Goal: Transaction & Acquisition: Download file/media

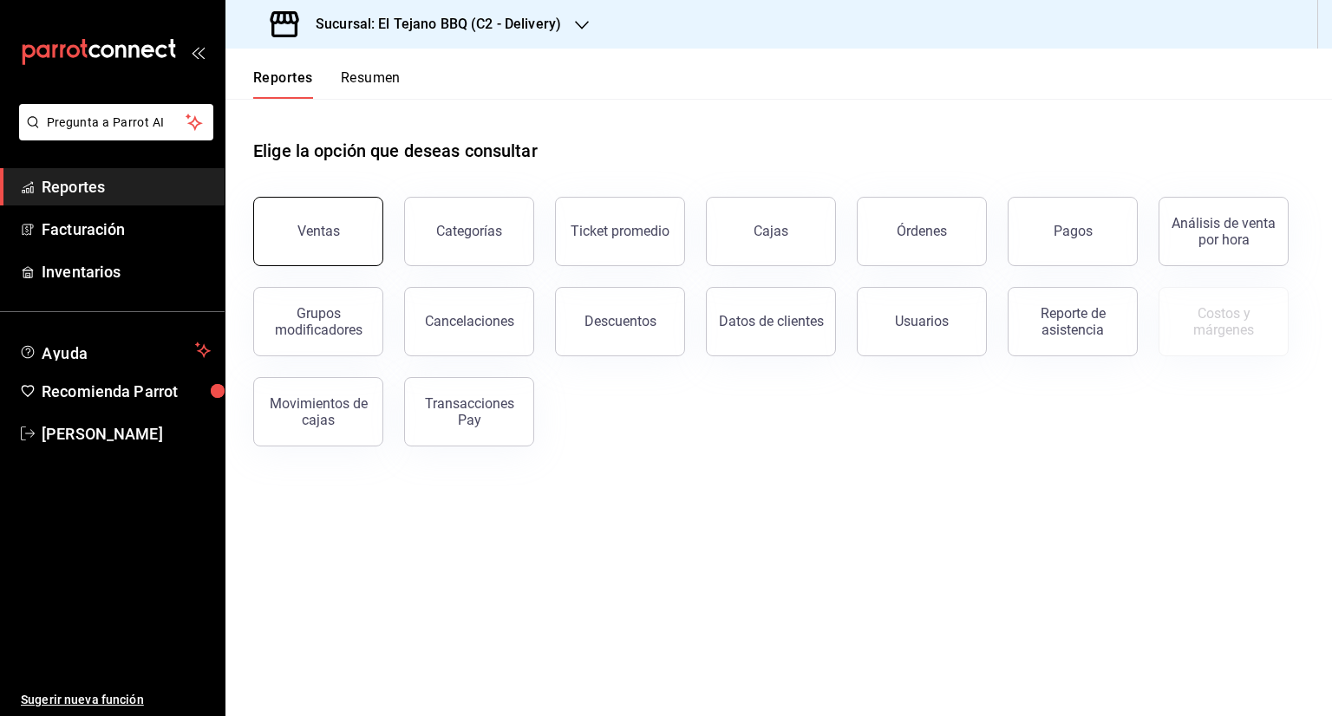
click at [325, 243] on button "Ventas" at bounding box center [318, 231] width 130 height 69
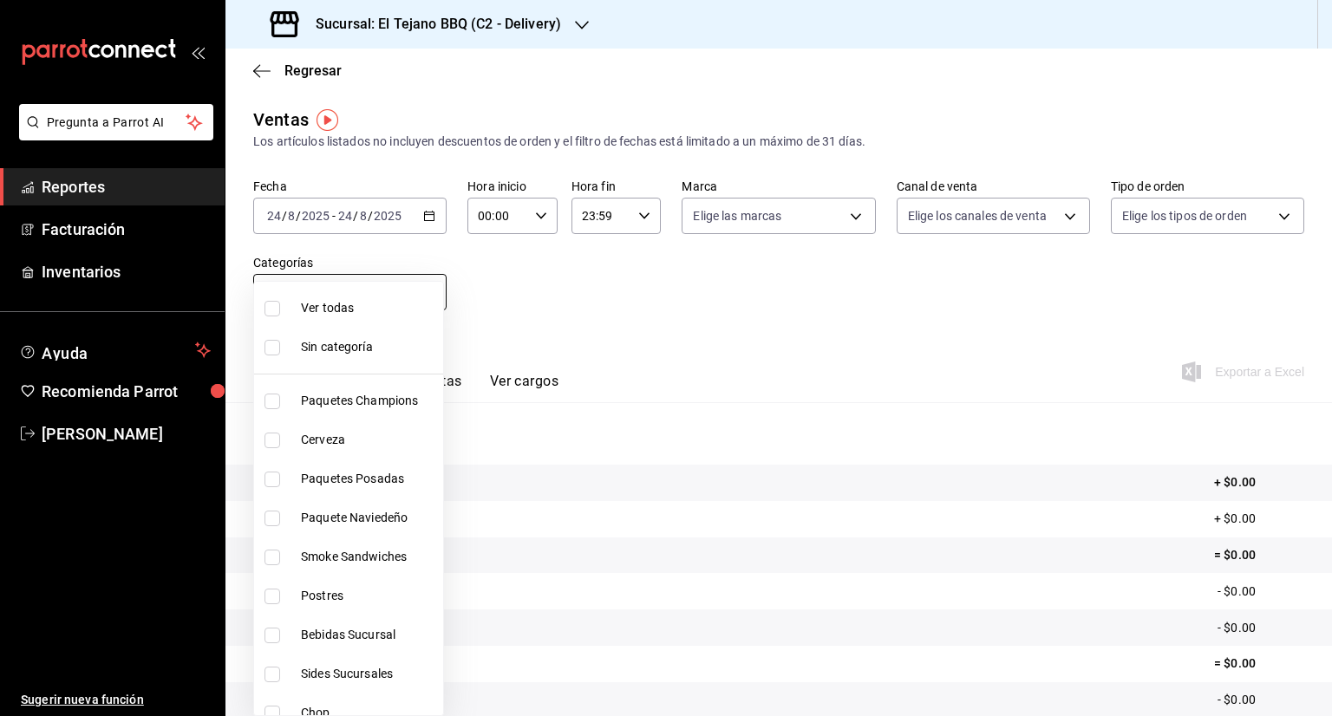
click at [429, 288] on body "Pregunta a Parrot AI Reportes Facturación Inventarios Ayuda Recomienda Parrot […" at bounding box center [666, 358] width 1332 height 716
click at [573, 286] on div at bounding box center [666, 358] width 1332 height 716
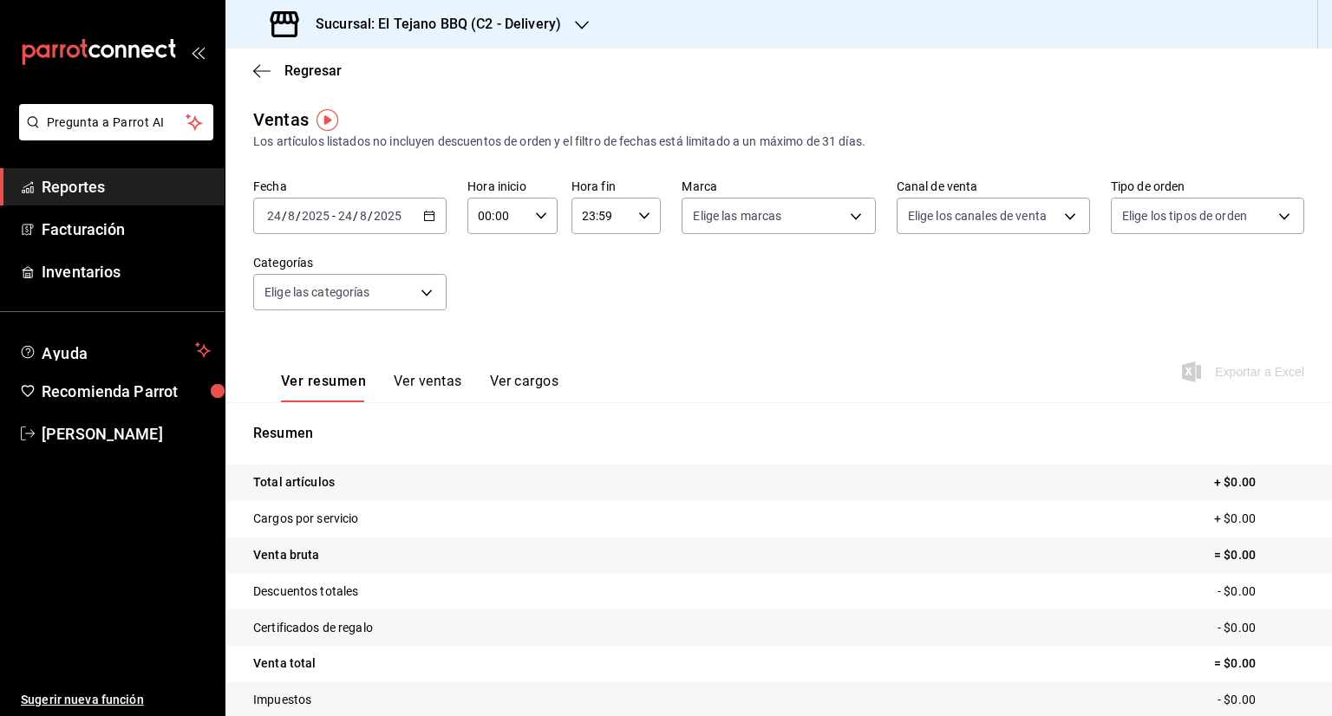
click at [423, 219] on icon "button" at bounding box center [429, 216] width 12 height 12
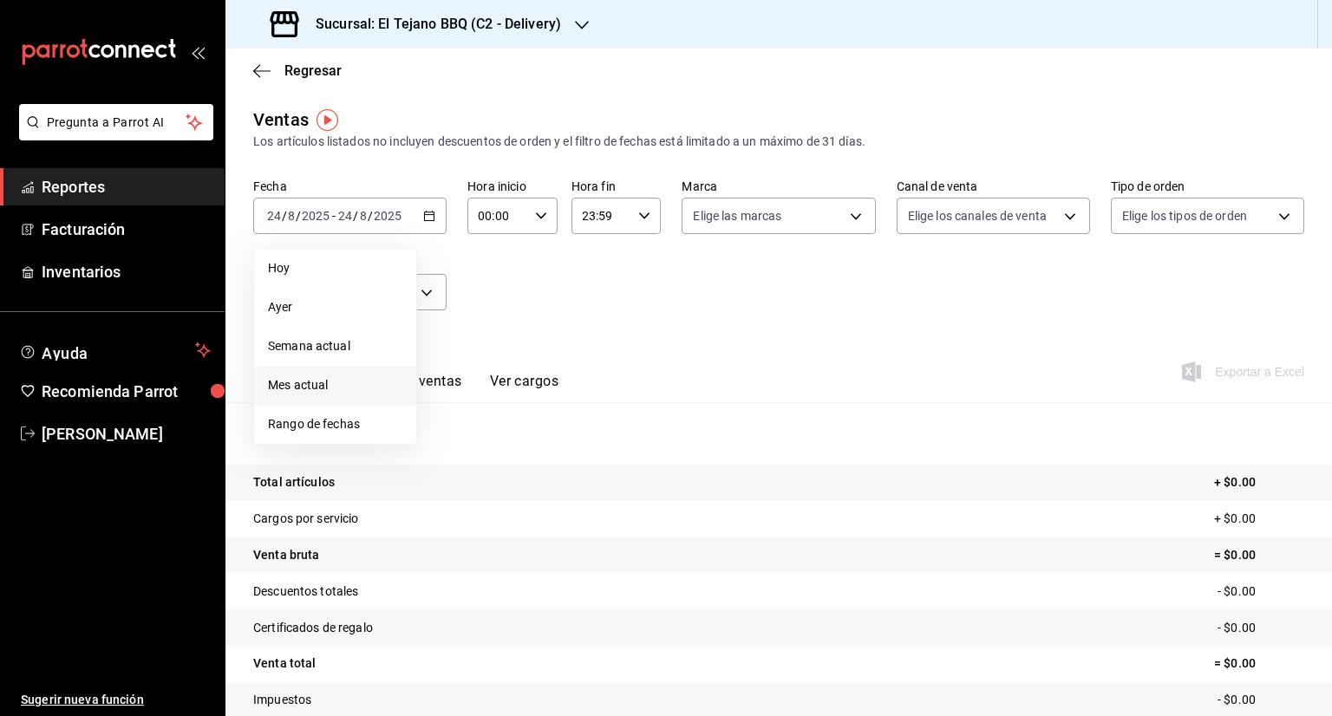
click at [338, 376] on span "Mes actual" at bounding box center [335, 385] width 134 height 18
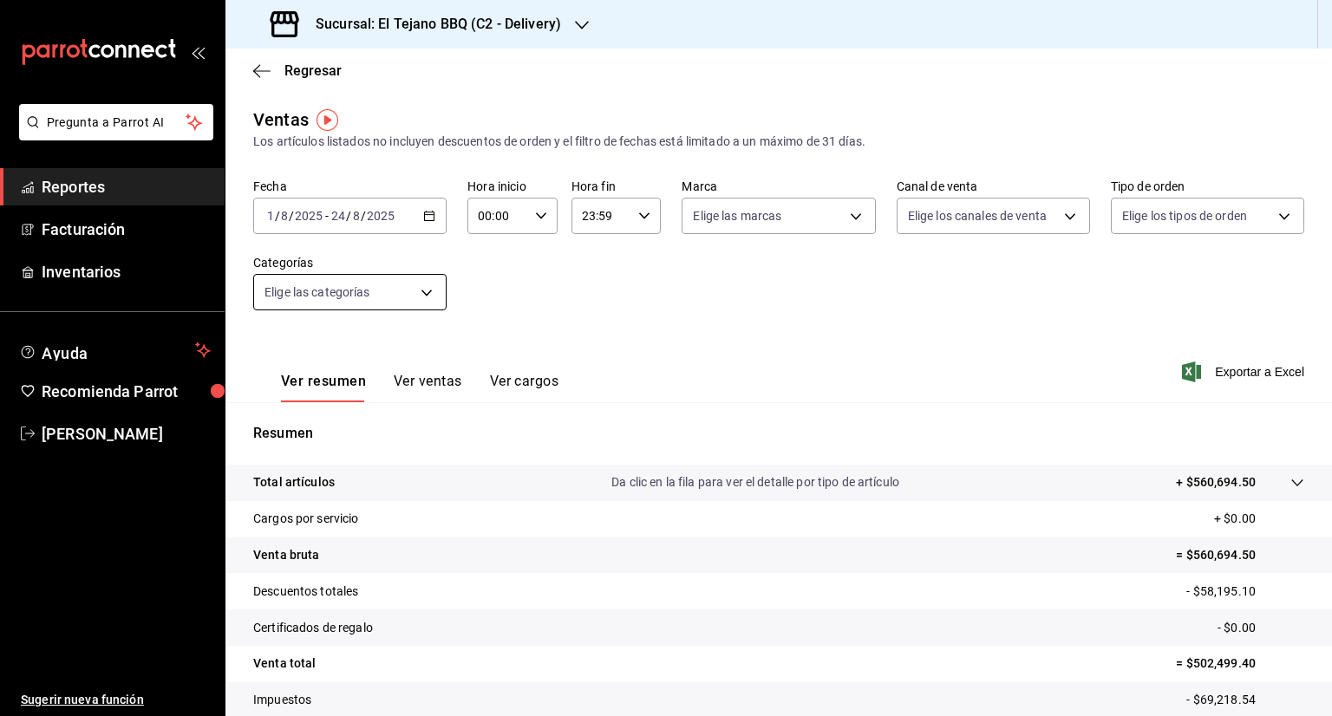
click at [428, 297] on body "Pregunta a Parrot AI Reportes Facturación Inventarios Ayuda Recomienda Parrot […" at bounding box center [666, 358] width 1332 height 716
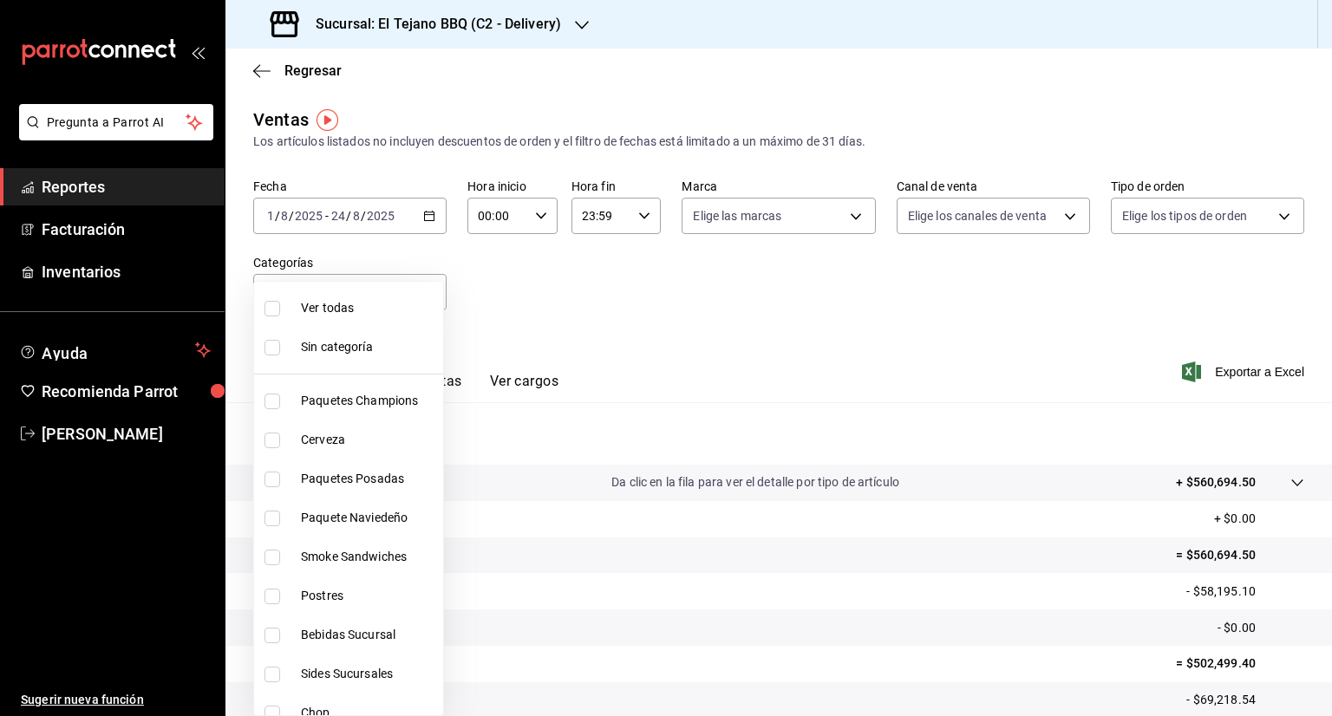
click at [272, 433] on input "checkbox" at bounding box center [273, 441] width 16 height 16
checkbox input "true"
type input "92e33f16-2911-4925-80c1-d9d9da3048ff"
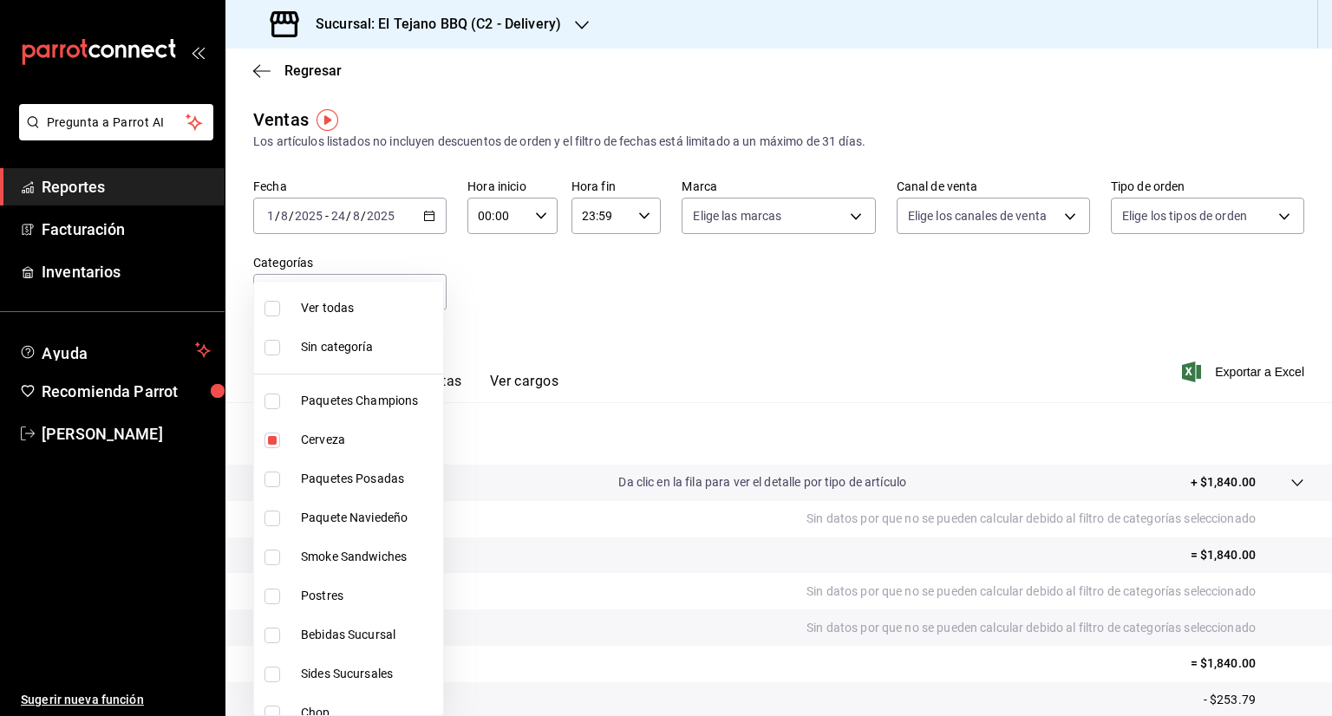
click at [562, 317] on div at bounding box center [666, 358] width 1332 height 716
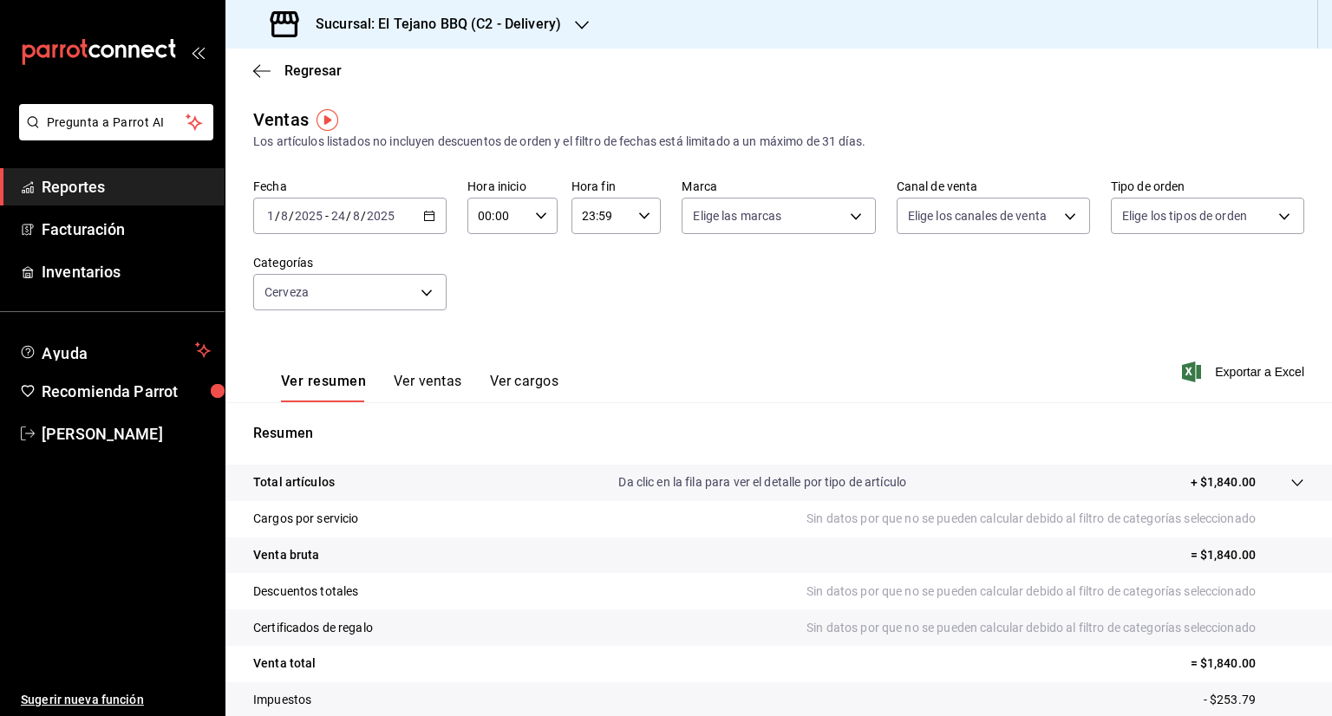
click at [433, 386] on button "Ver ventas" at bounding box center [428, 387] width 69 height 29
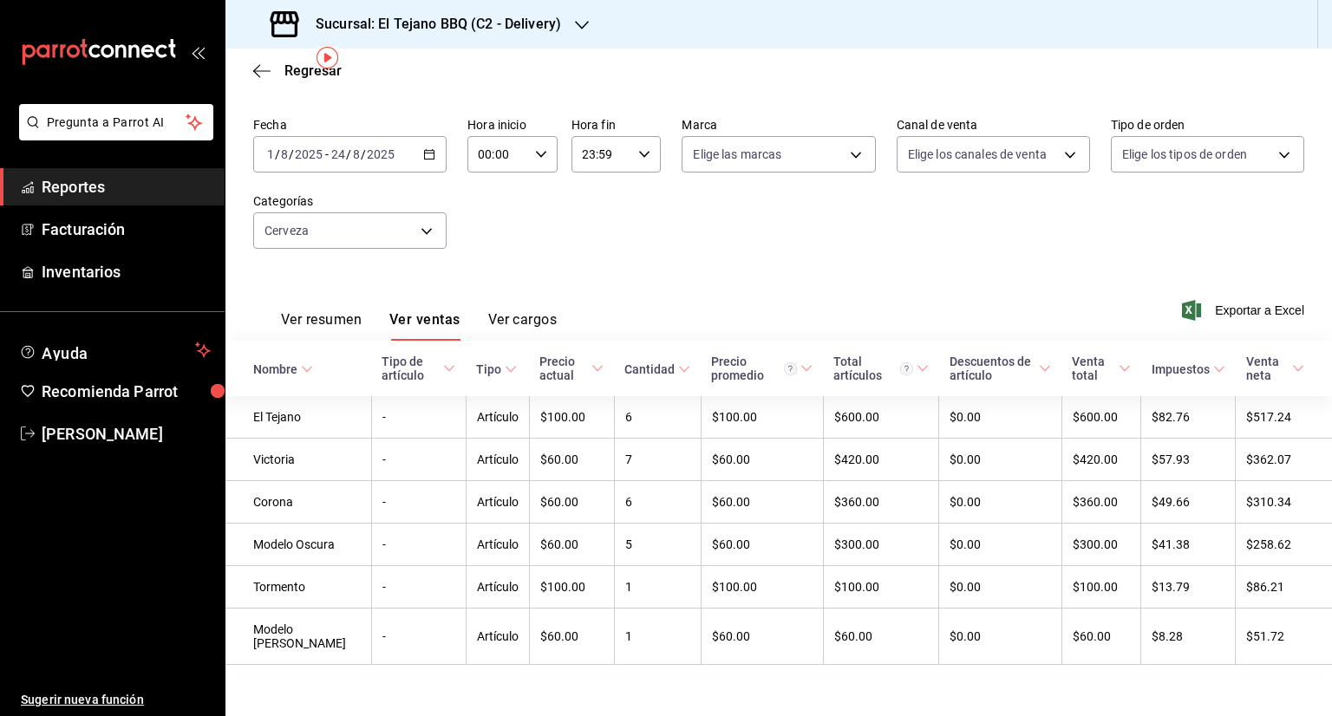
scroll to position [62, 0]
click at [530, 321] on button "Ver cargos" at bounding box center [522, 325] width 69 height 29
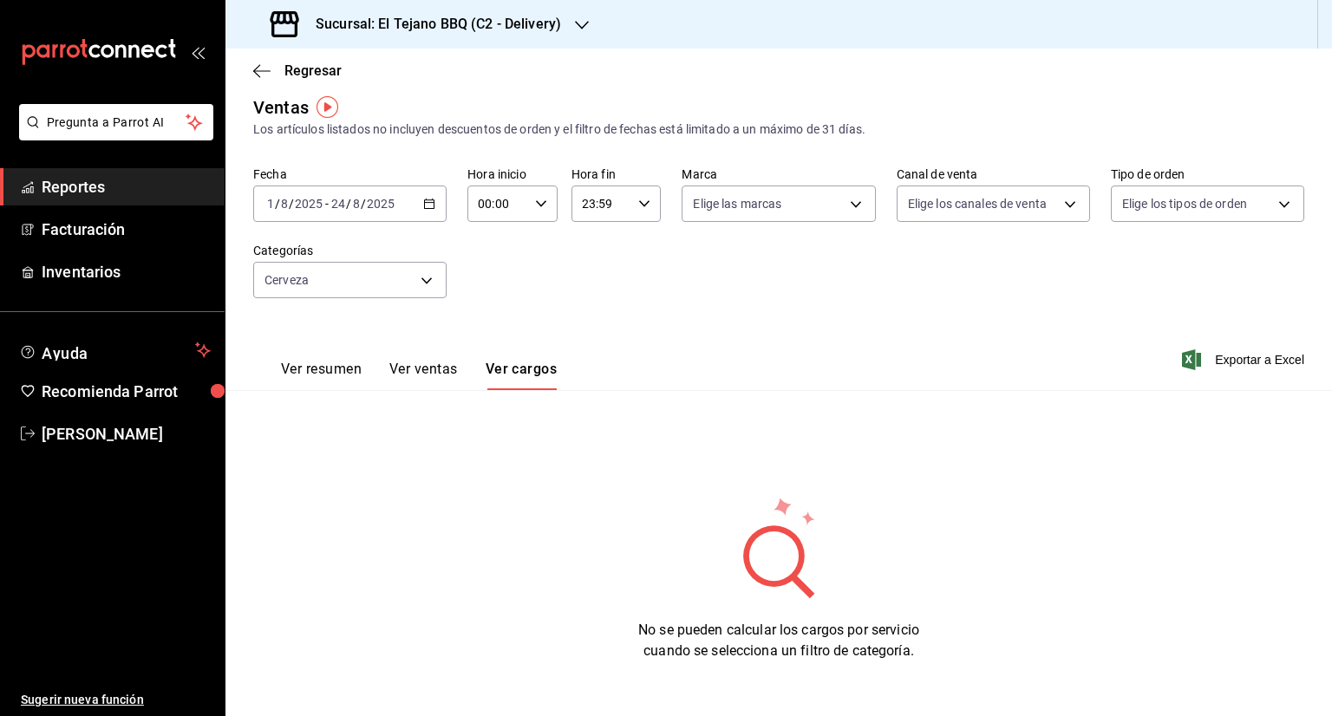
click at [428, 374] on button "Ver ventas" at bounding box center [423, 375] width 69 height 29
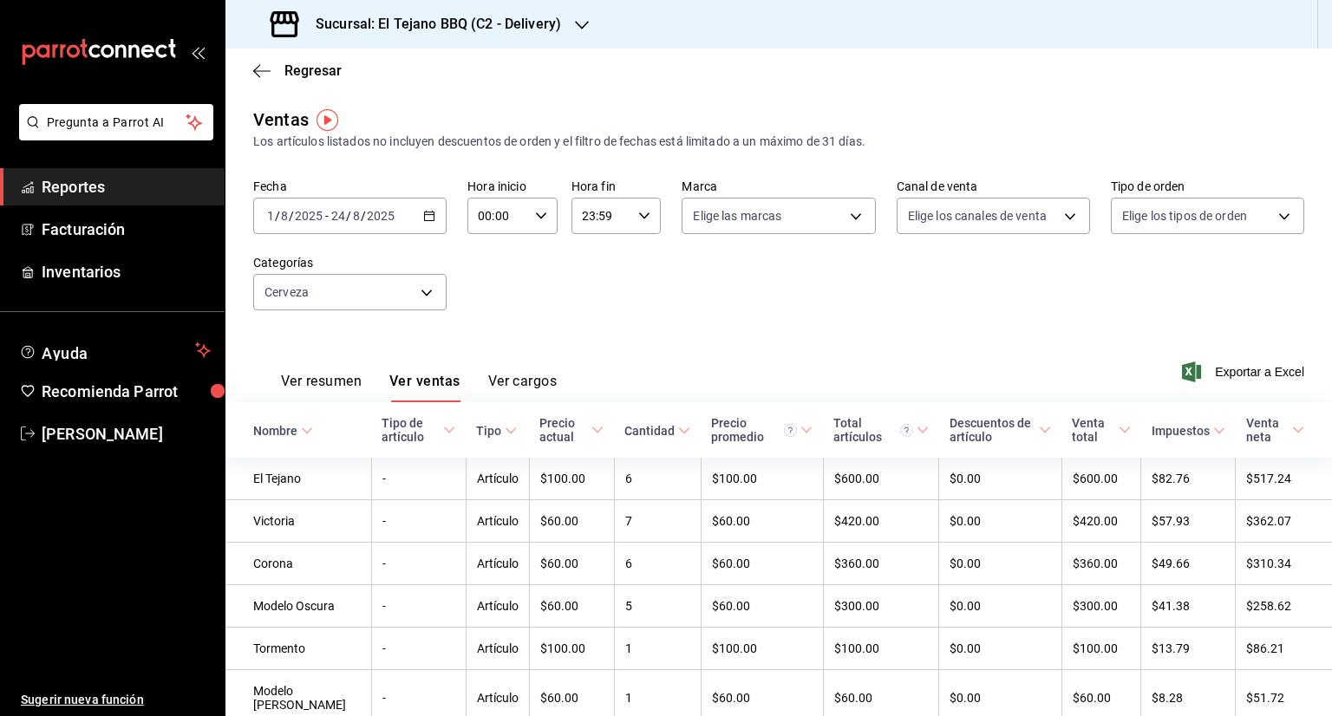
click at [579, 17] on div at bounding box center [582, 25] width 14 height 18
click at [415, 100] on div "El Tejano BBQ (C1 - Comedor)" at bounding box center [356, 114] width 260 height 39
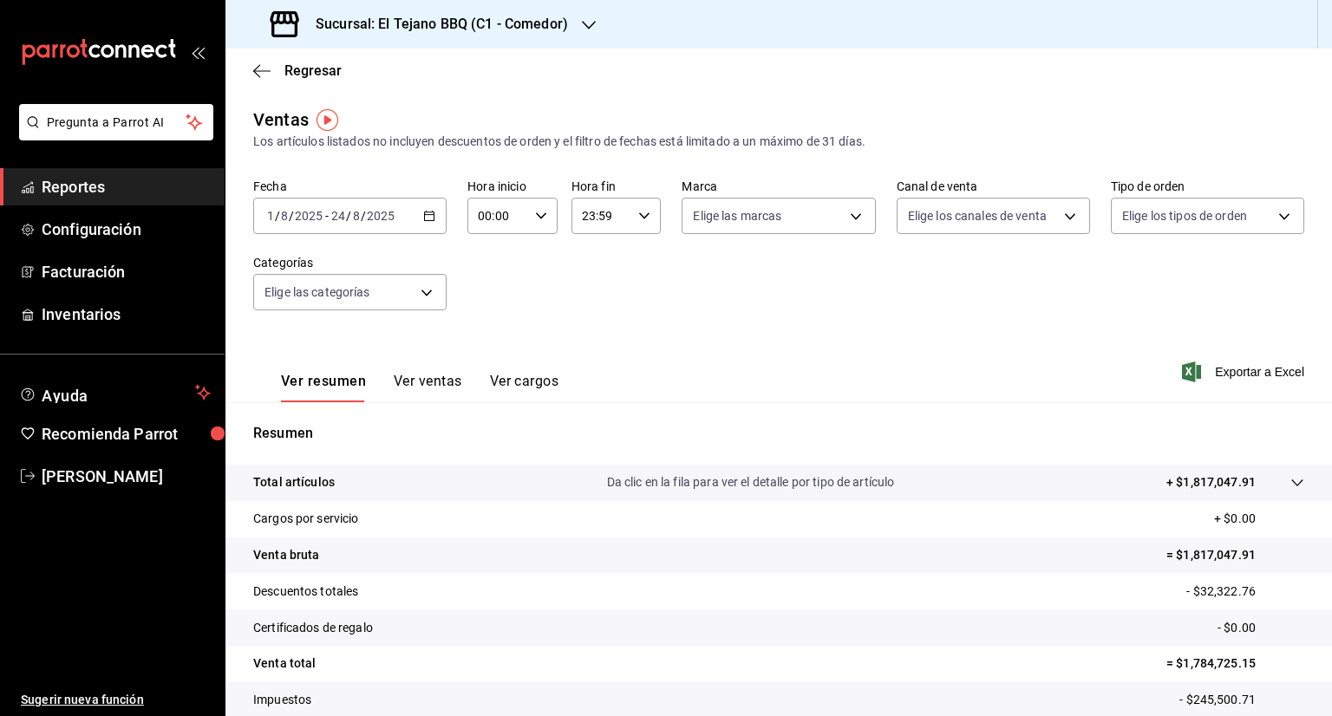
click at [425, 377] on button "Ver ventas" at bounding box center [428, 387] width 69 height 29
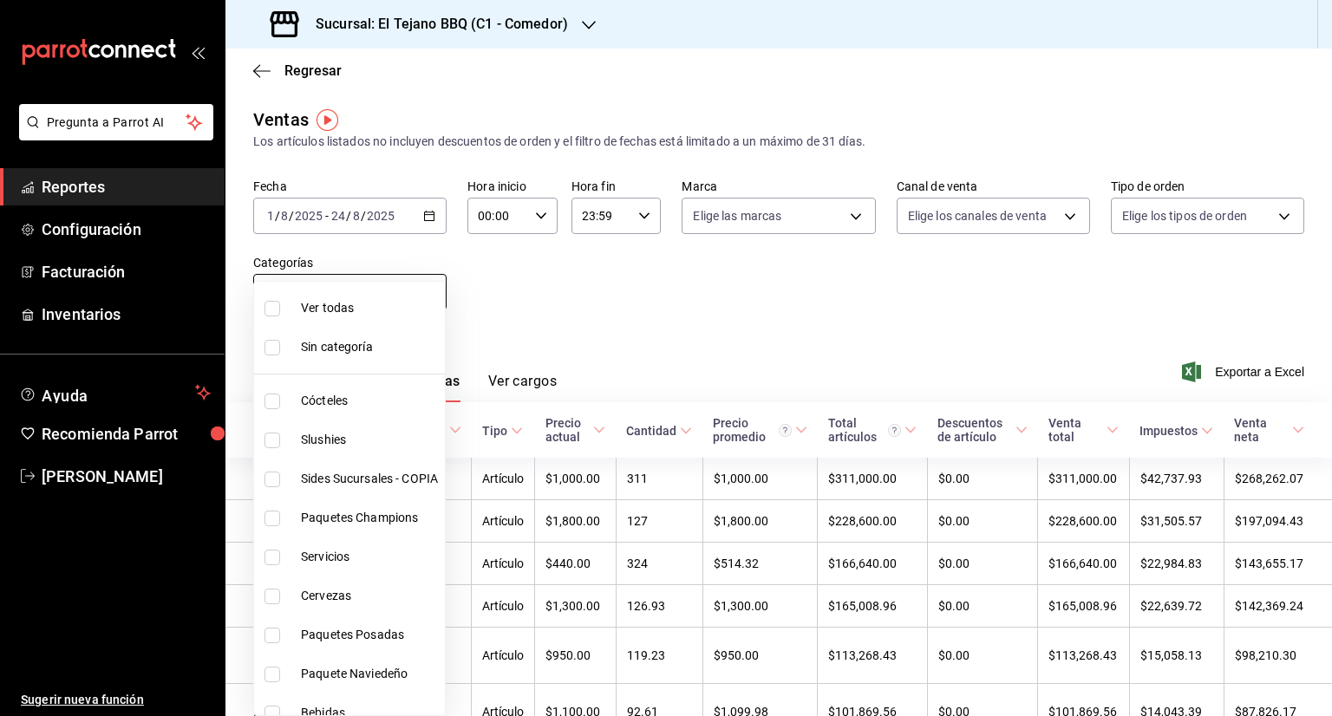
click at [436, 294] on body "Pregunta a Parrot AI Reportes Configuración Facturación Inventarios Ayuda Recom…" at bounding box center [666, 358] width 1332 height 716
click at [264, 592] on li "Cervezas" at bounding box center [349, 596] width 191 height 39
type input "a518b7fe-21b2-4cae-9ad2-2b7546b053b1"
checkbox input "true"
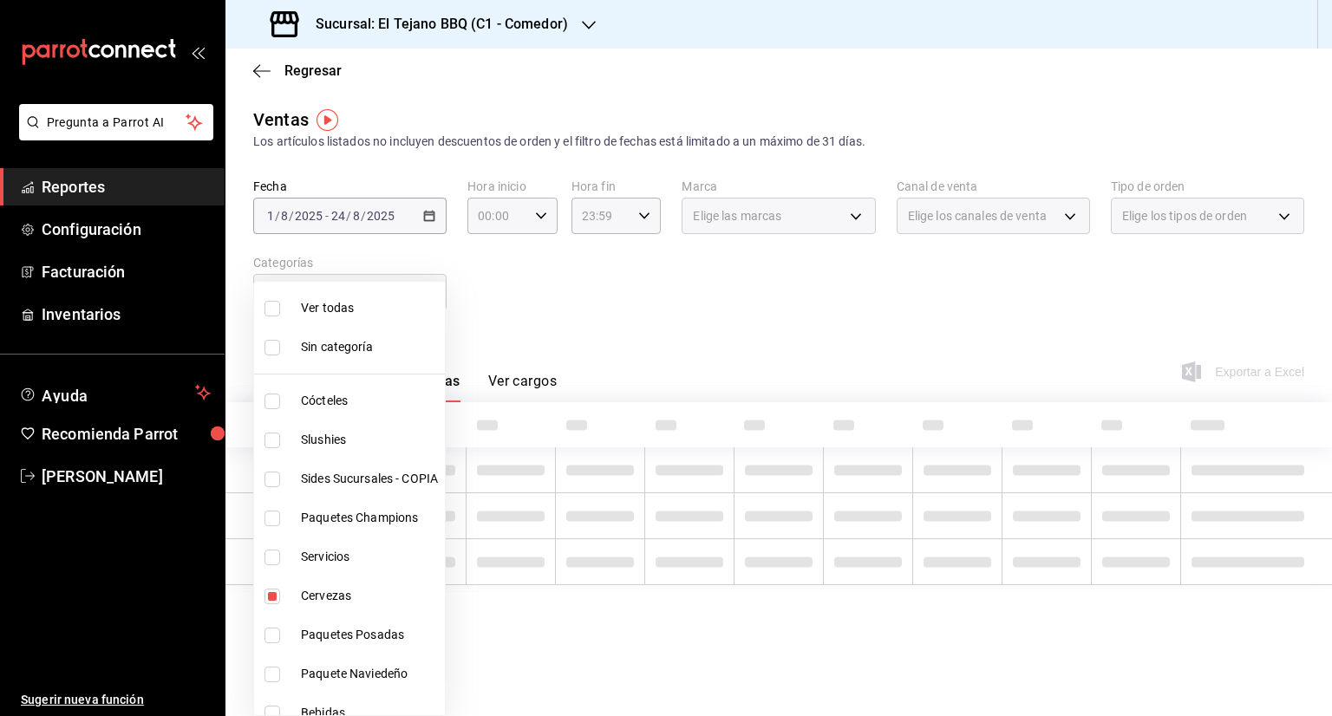
click at [623, 344] on div at bounding box center [666, 358] width 1332 height 716
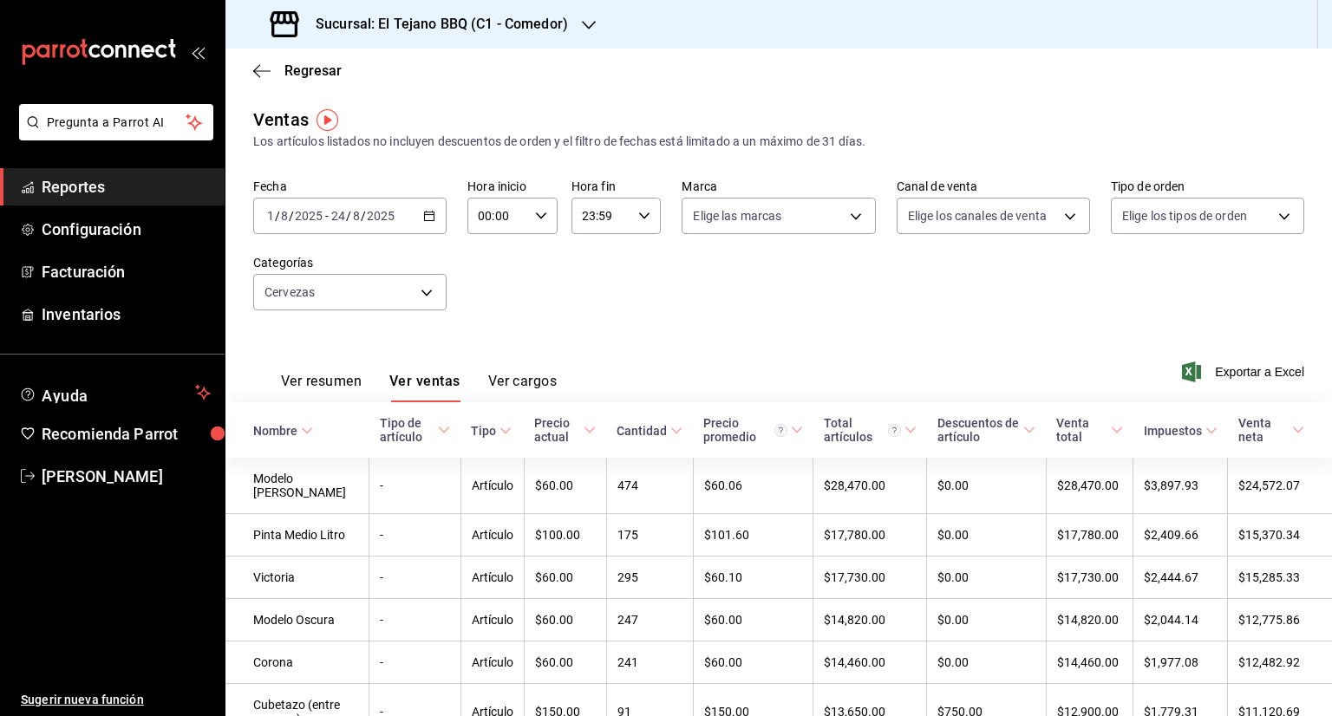
click at [585, 328] on div "Fecha [DATE] [DATE] - [DATE] [DATE] Hora inicio 00:00 Hora inicio Hora fin 23:5…" at bounding box center [778, 255] width 1051 height 153
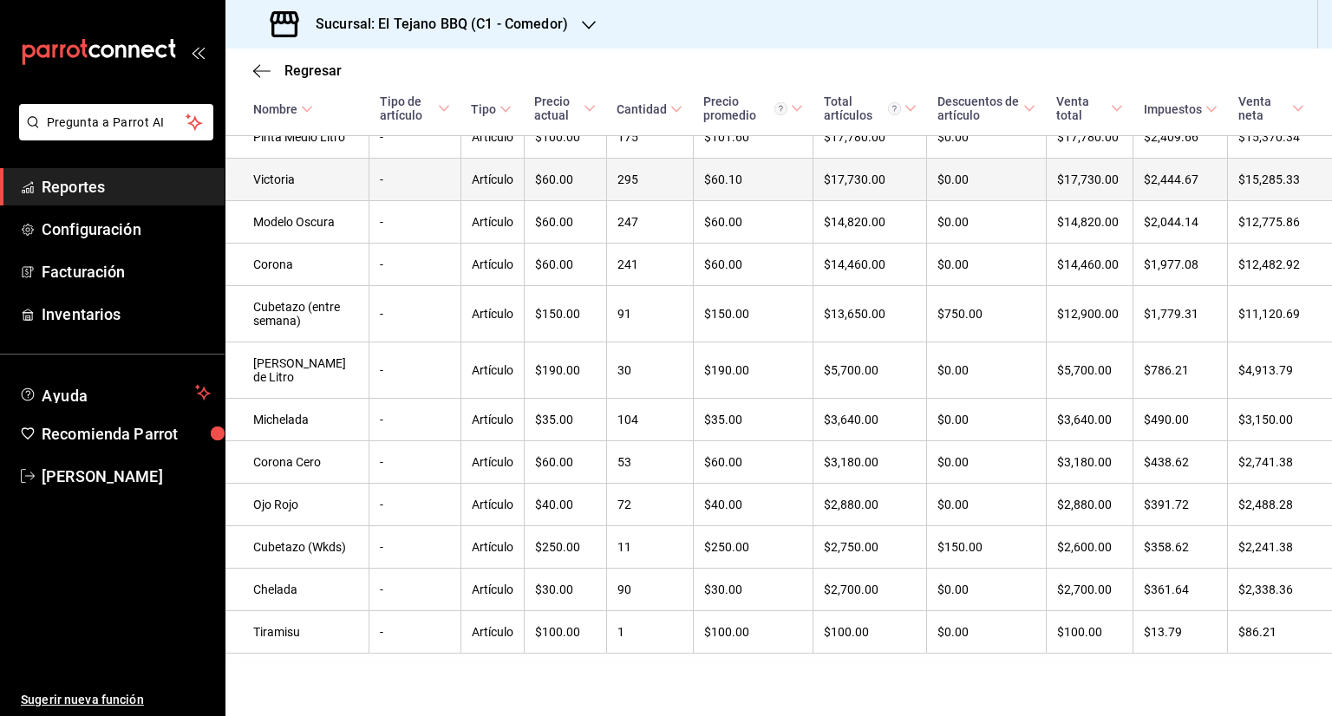
scroll to position [441, 0]
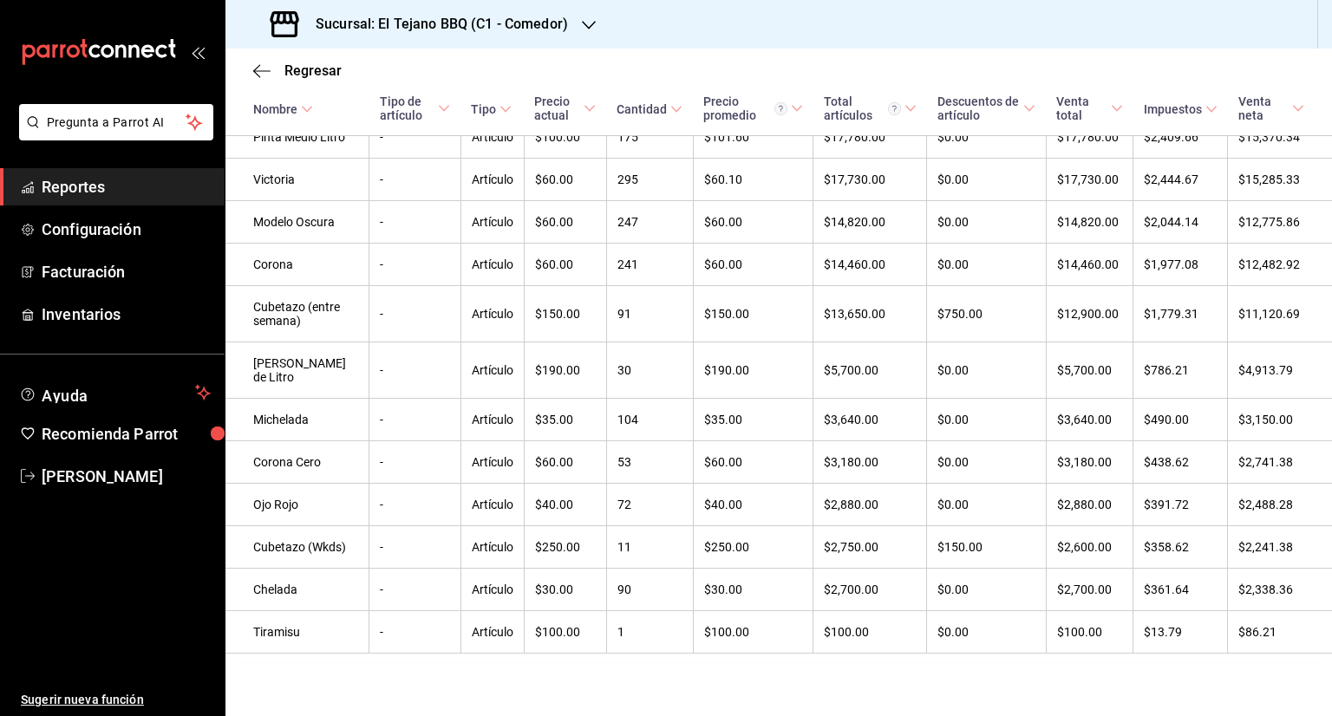
click at [115, 180] on span "Reportes" at bounding box center [126, 186] width 169 height 23
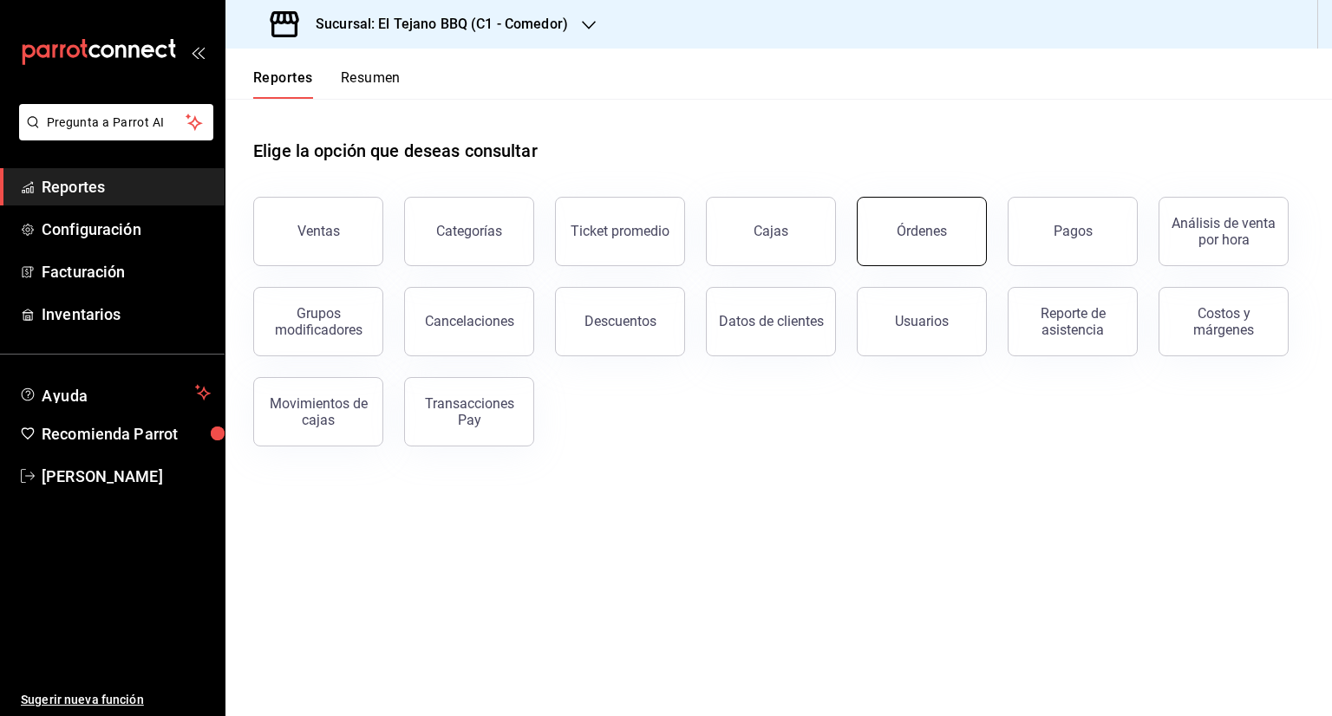
click at [938, 244] on button "Órdenes" at bounding box center [922, 231] width 130 height 69
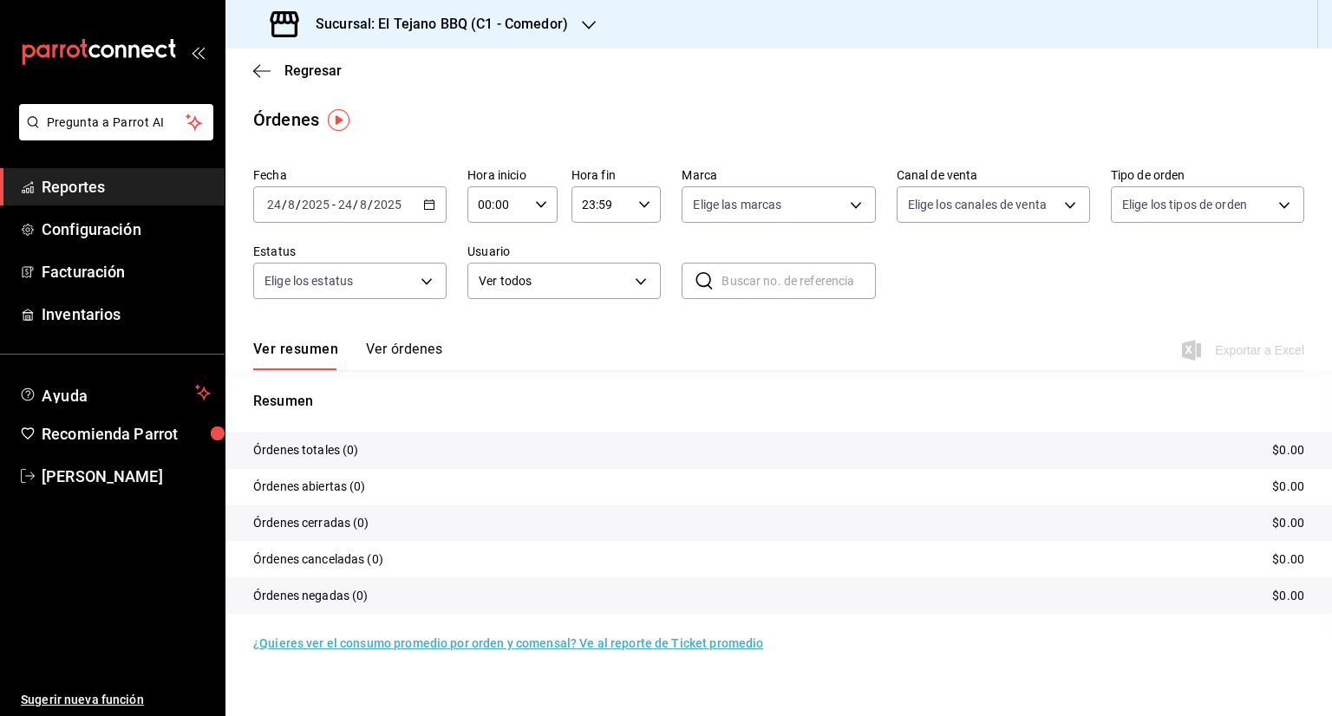
click at [428, 210] on icon "button" at bounding box center [429, 205] width 12 height 12
click at [364, 445] on span "Rango de fechas" at bounding box center [335, 452] width 134 height 18
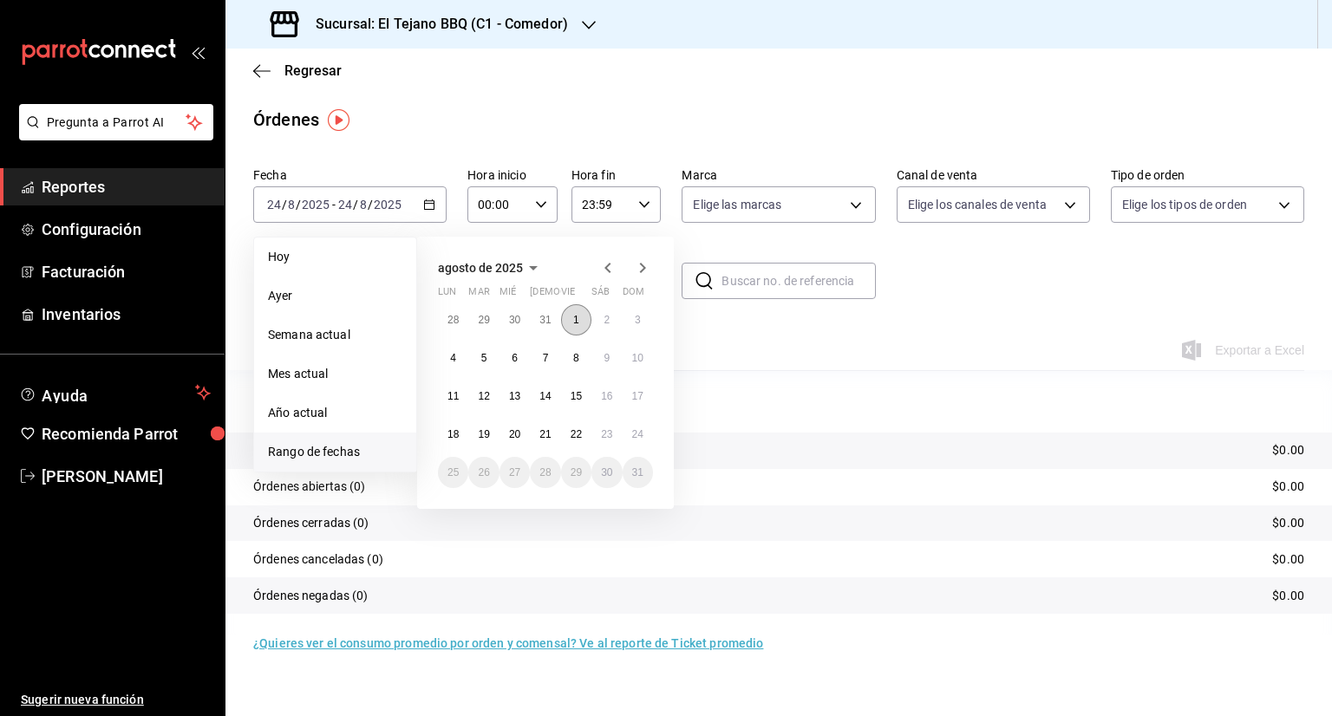
click at [574, 310] on button "1" at bounding box center [576, 319] width 30 height 31
click at [607, 271] on icon "button" at bounding box center [608, 268] width 6 height 10
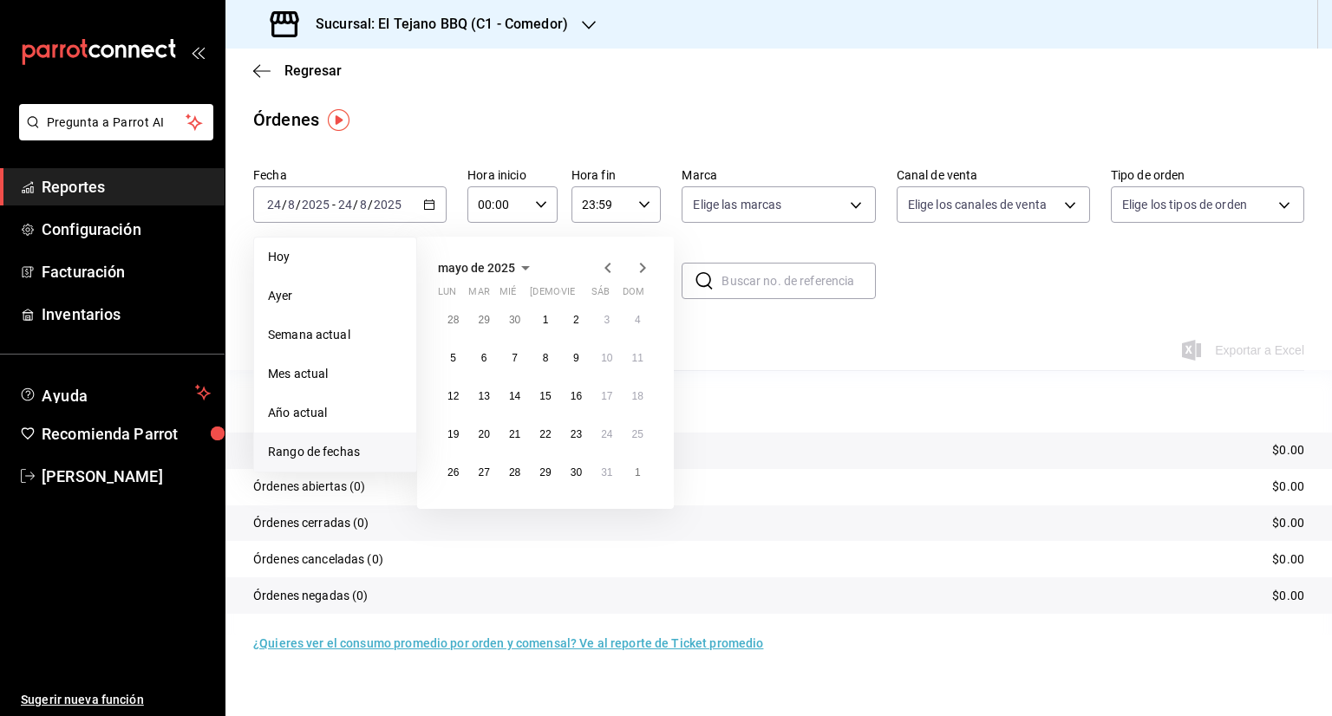
click at [607, 271] on icon "button" at bounding box center [608, 268] width 6 height 10
click at [527, 321] on button "1" at bounding box center [515, 319] width 30 height 31
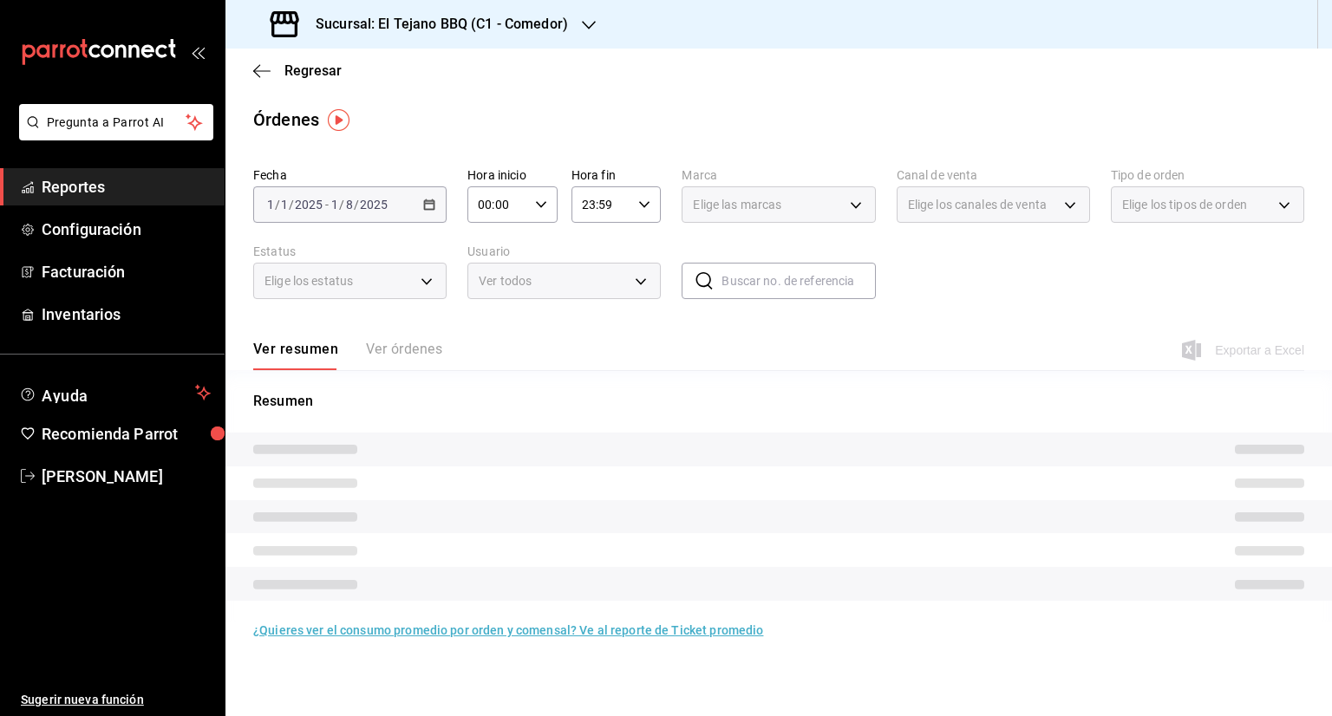
click at [435, 213] on div "[DATE] [DATE] - [DATE] [DATE]" at bounding box center [349, 204] width 193 height 36
click at [420, 199] on div "[DATE] [DATE] - [DATE] [DATE]" at bounding box center [349, 204] width 193 height 36
click at [435, 206] on div "[DATE] [DATE] - [DATE] [DATE]" at bounding box center [349, 204] width 193 height 36
click at [320, 60] on div "Regresar" at bounding box center [779, 71] width 1107 height 44
click at [317, 72] on span "Regresar" at bounding box center [312, 70] width 57 height 16
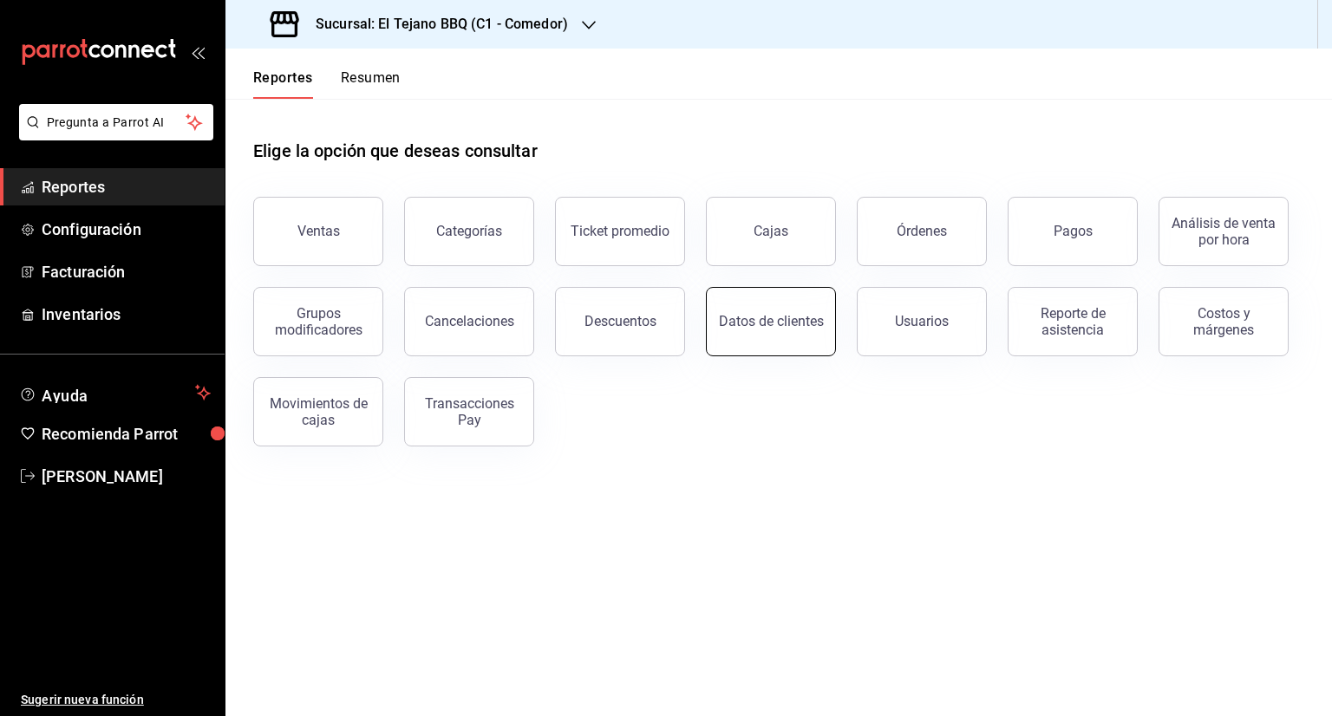
click at [763, 336] on button "Datos de clientes" at bounding box center [771, 321] width 130 height 69
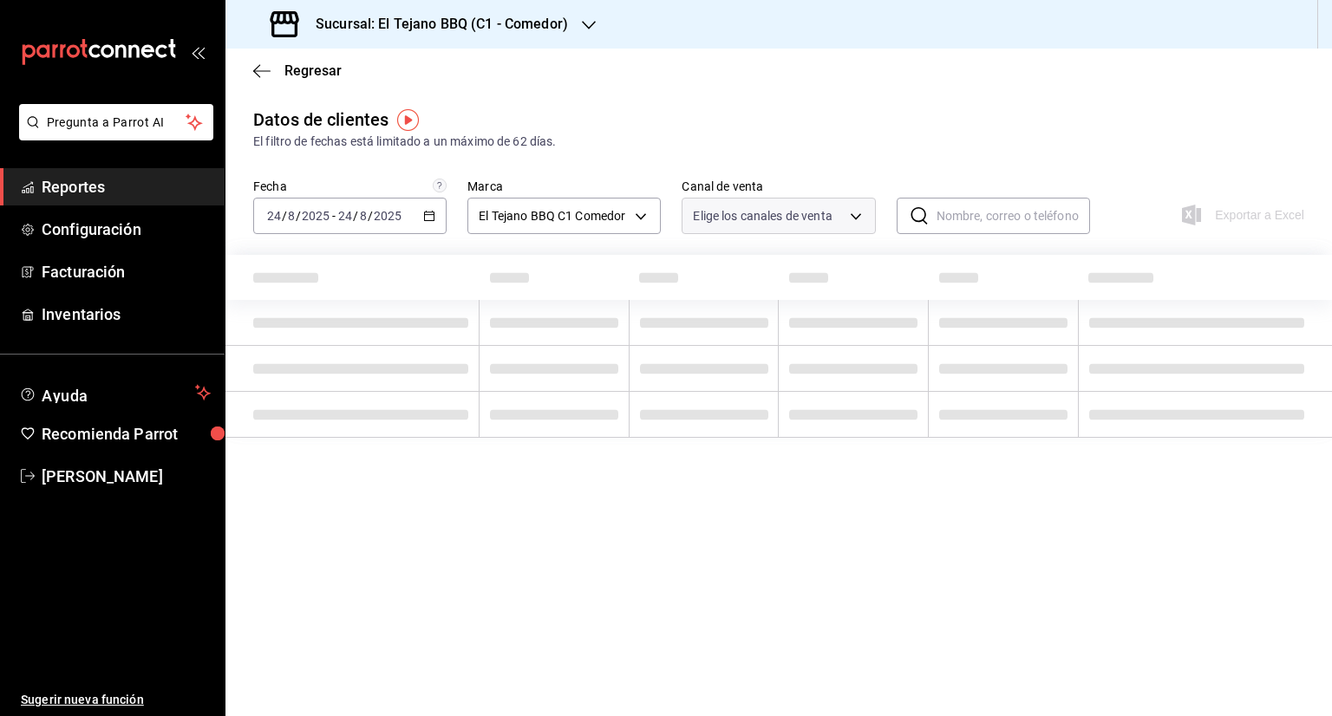
type input "PARROT,DIDI_FOOD,ONLINE"
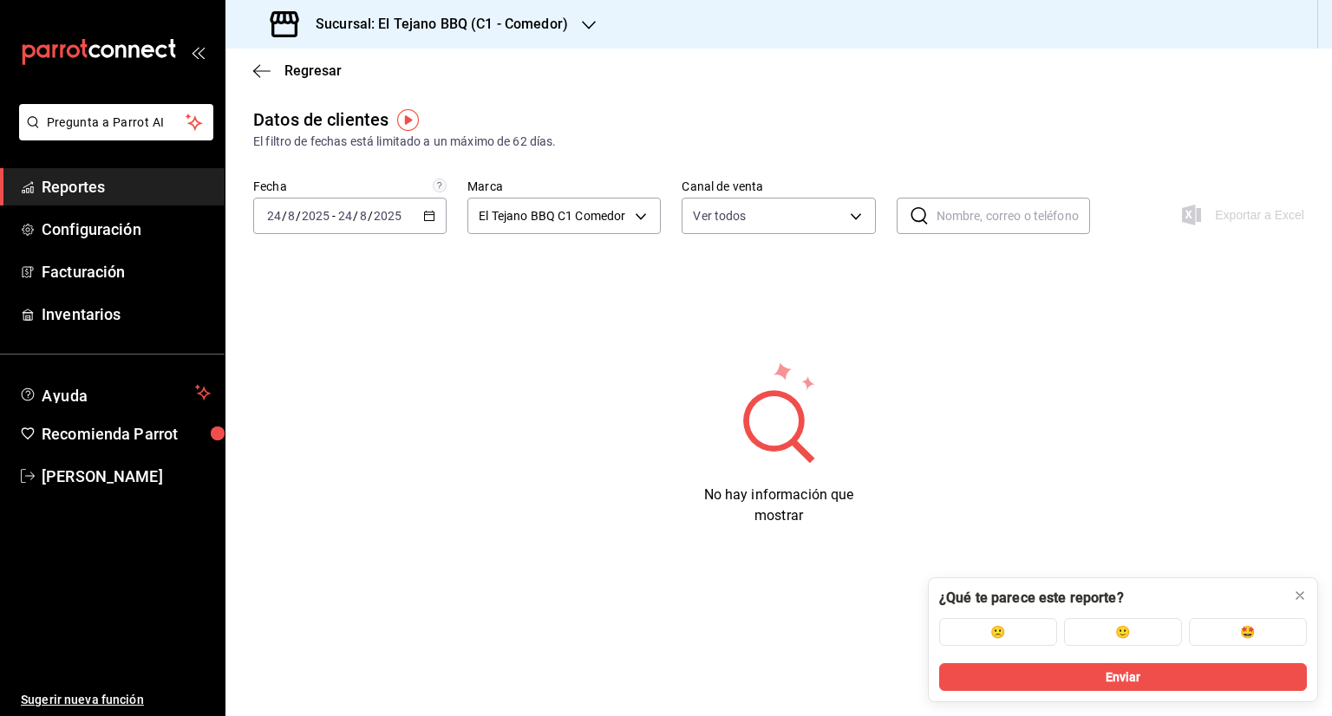
click at [93, 192] on span "Reportes" at bounding box center [126, 186] width 169 height 23
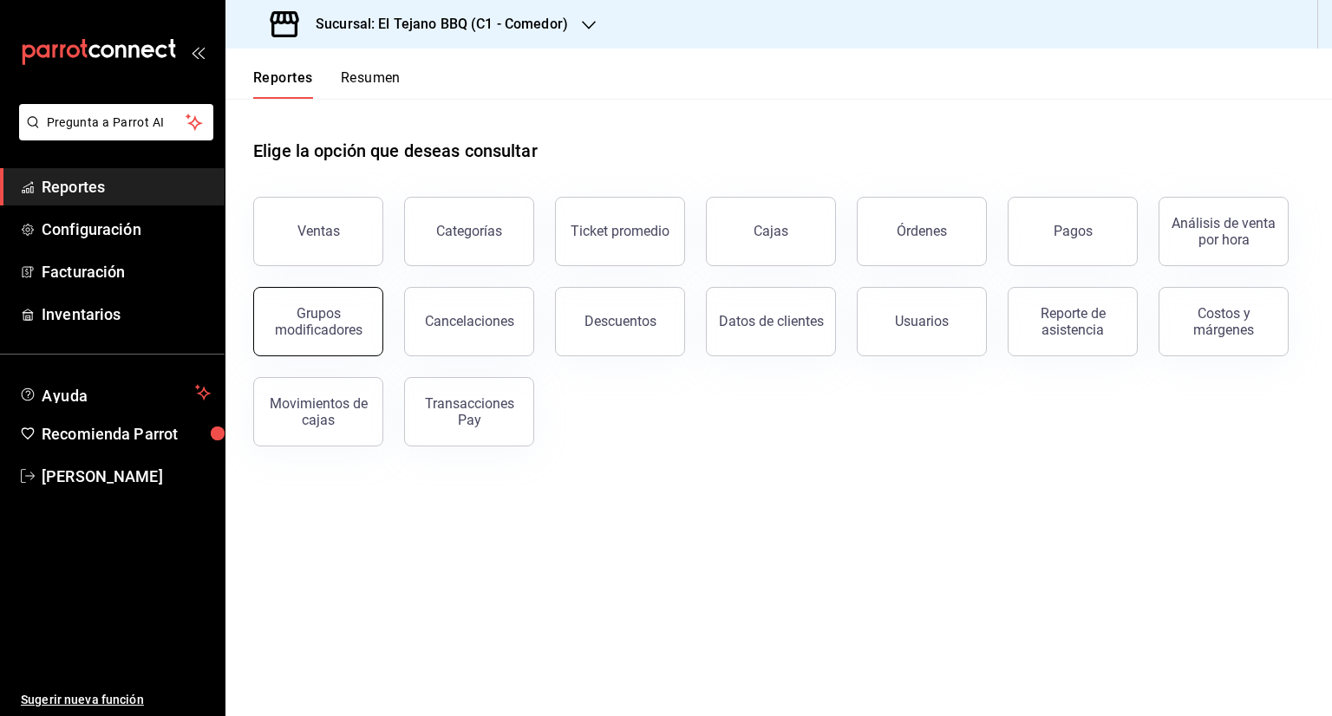
click at [322, 310] on div "Grupos modificadores" at bounding box center [319, 321] width 108 height 33
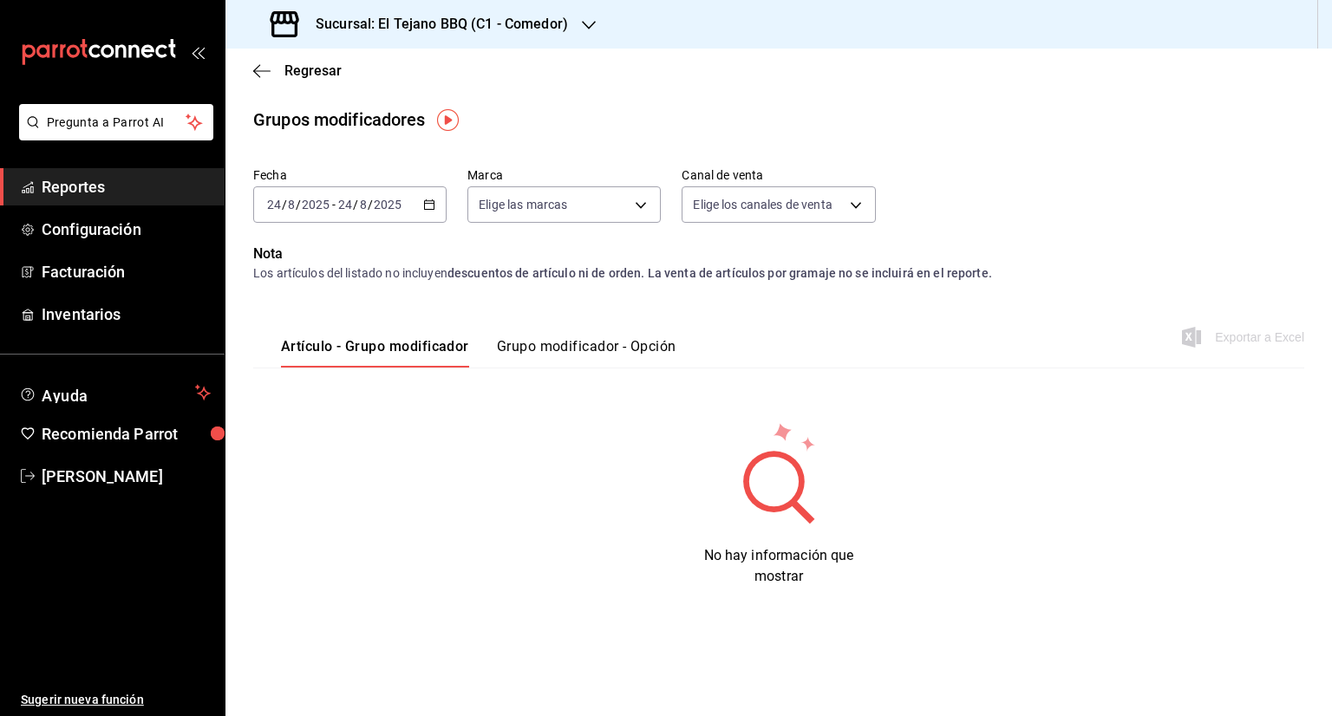
click at [427, 204] on icon "button" at bounding box center [429, 205] width 12 height 12
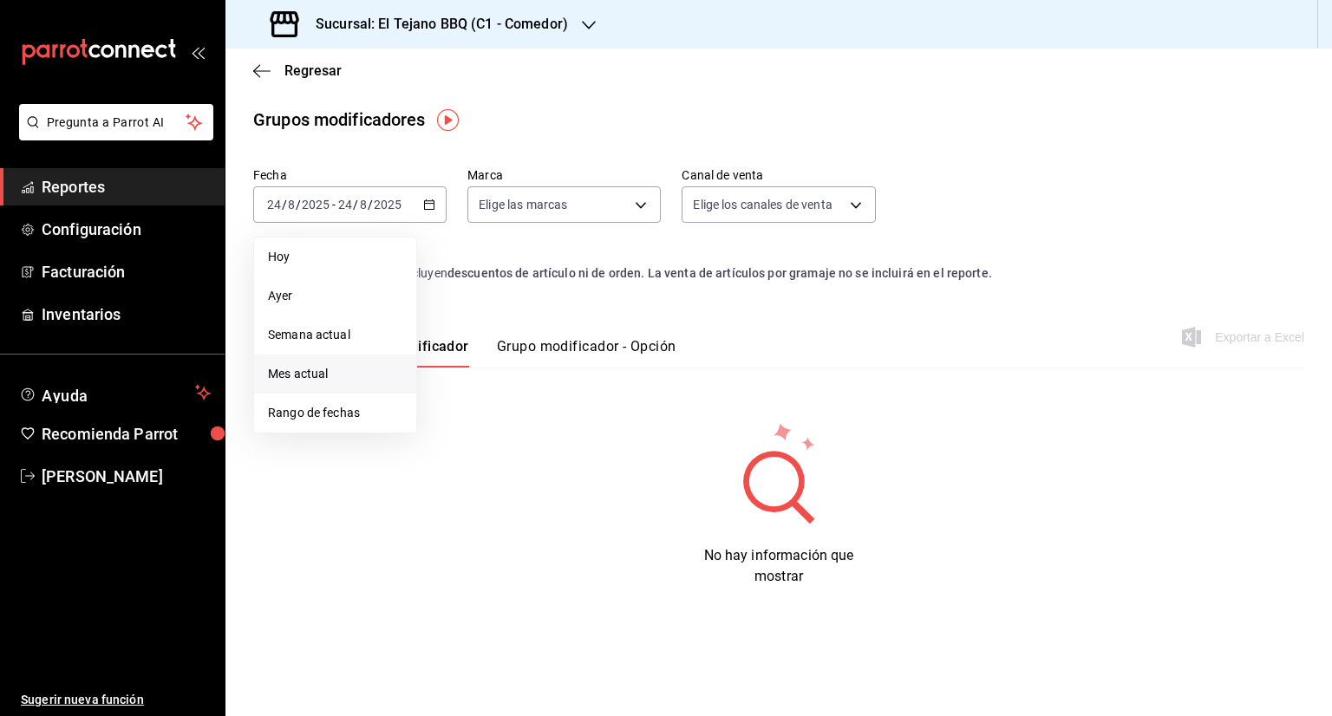
click at [339, 369] on span "Mes actual" at bounding box center [335, 374] width 134 height 18
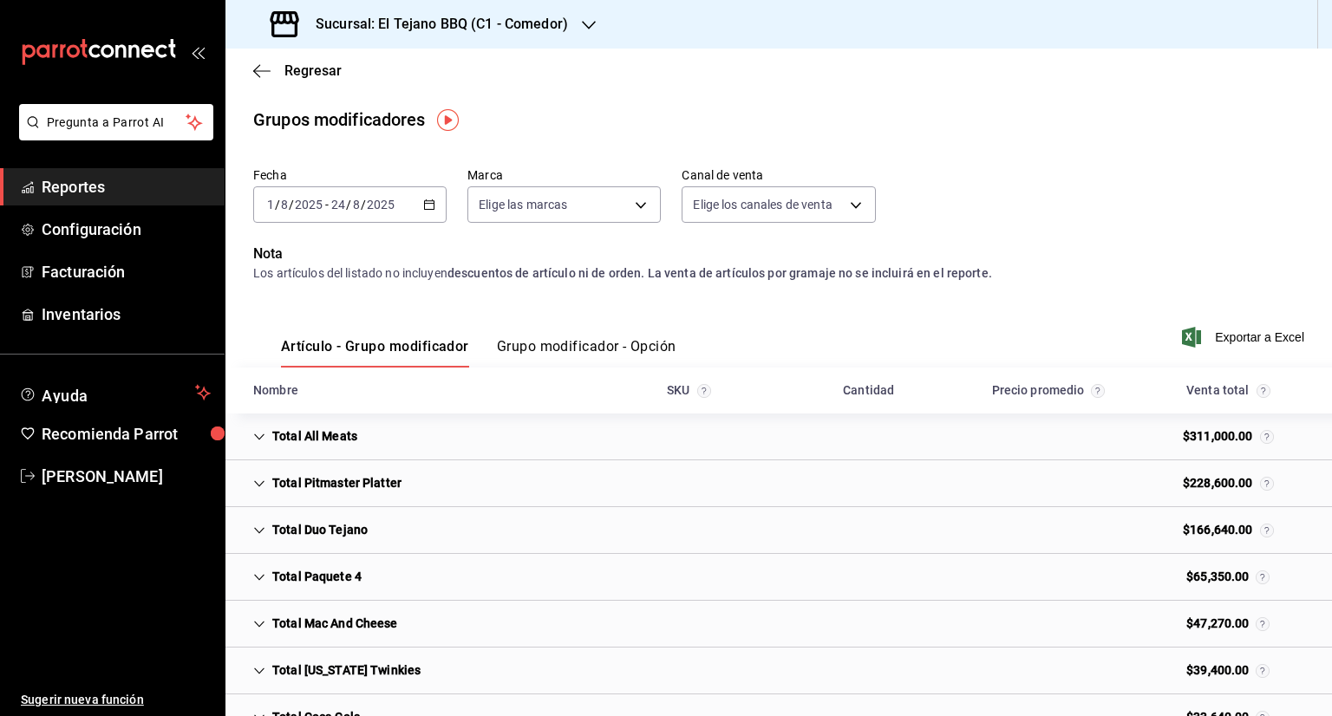
click at [253, 441] on icon "Cell" at bounding box center [259, 437] width 12 height 12
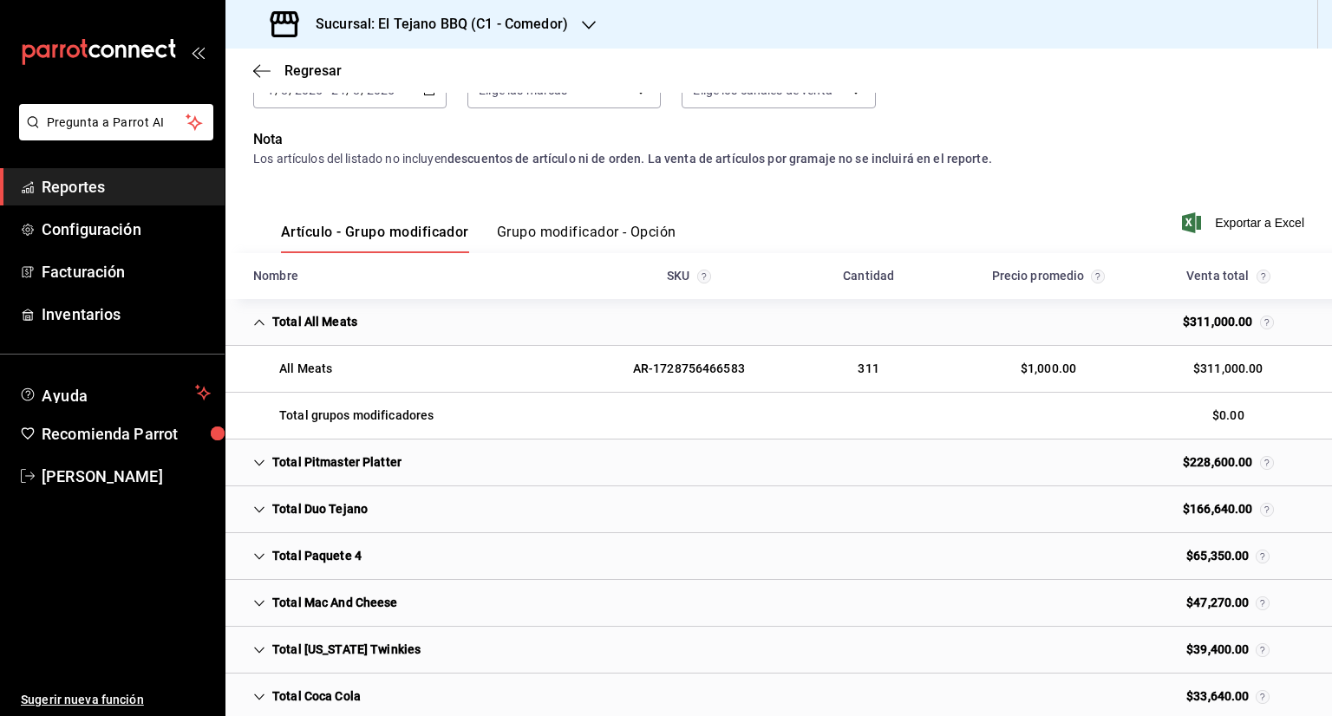
scroll to position [114, 0]
click at [258, 462] on icon "Cell" at bounding box center [259, 463] width 12 height 12
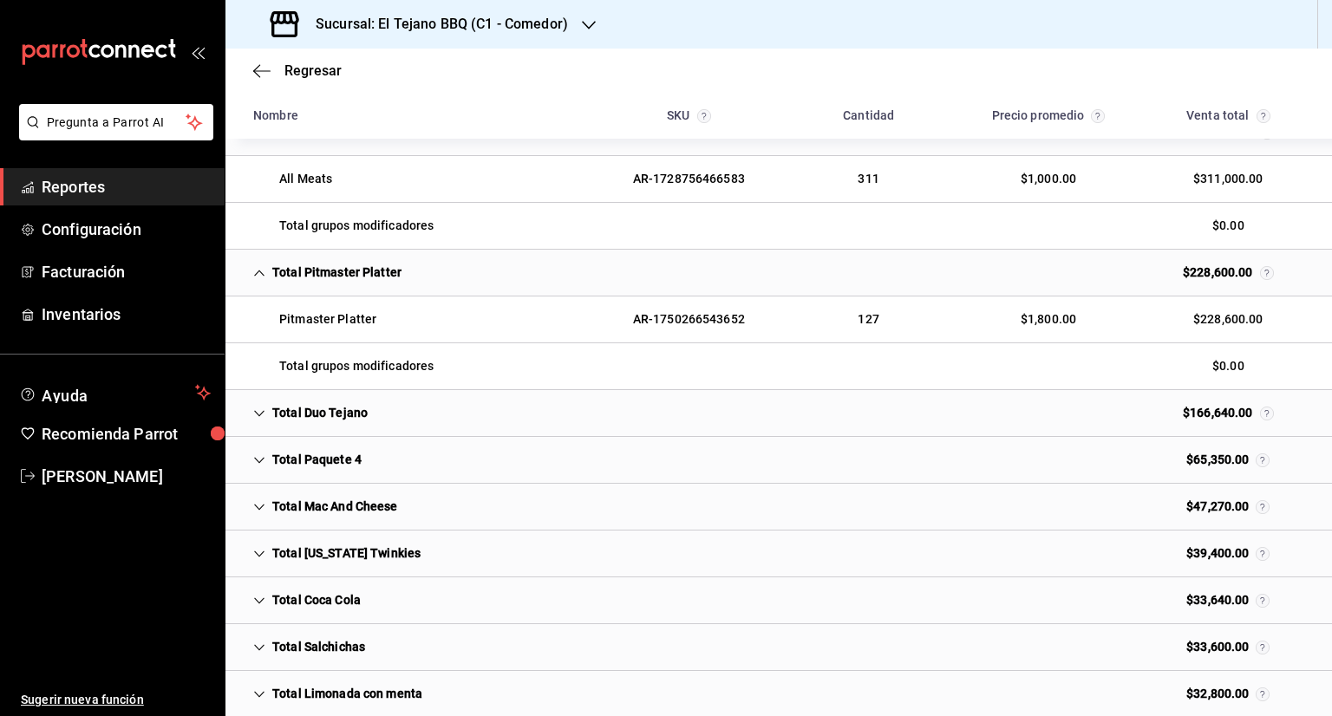
scroll to position [305, 0]
click at [264, 407] on icon "Cell" at bounding box center [259, 413] width 12 height 12
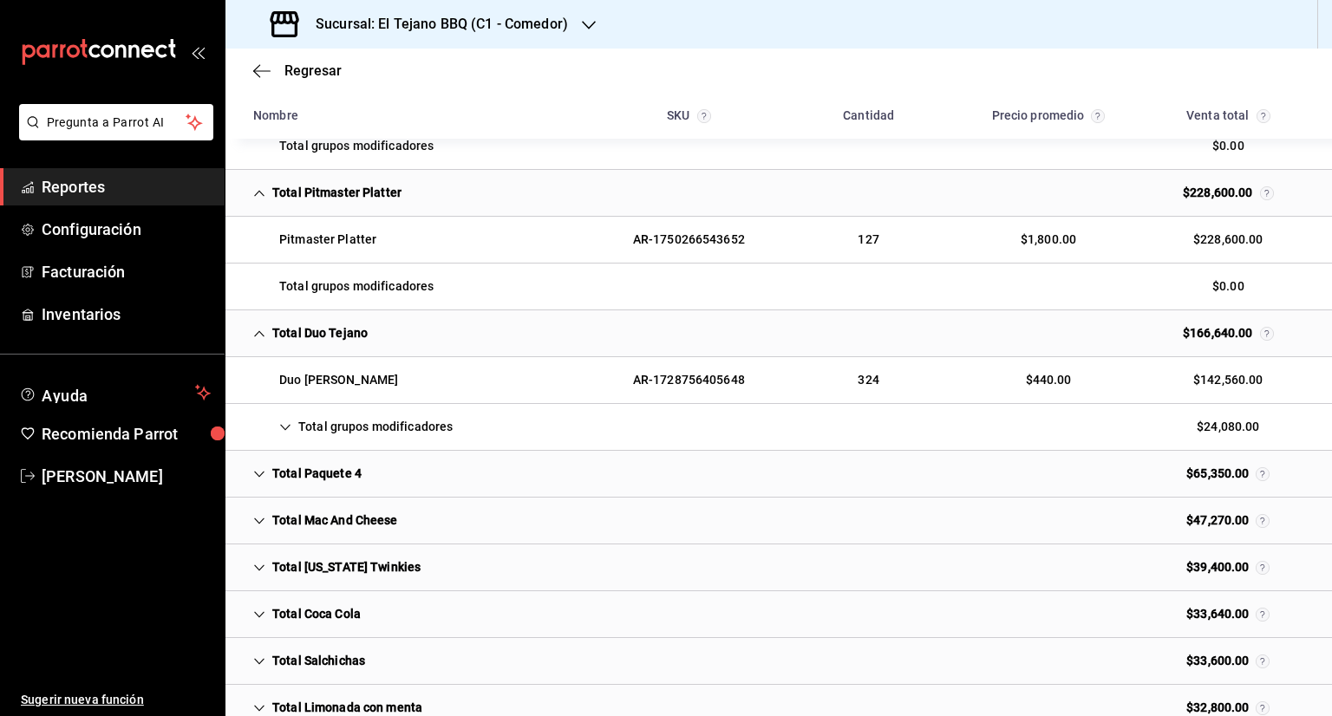
scroll to position [388, 0]
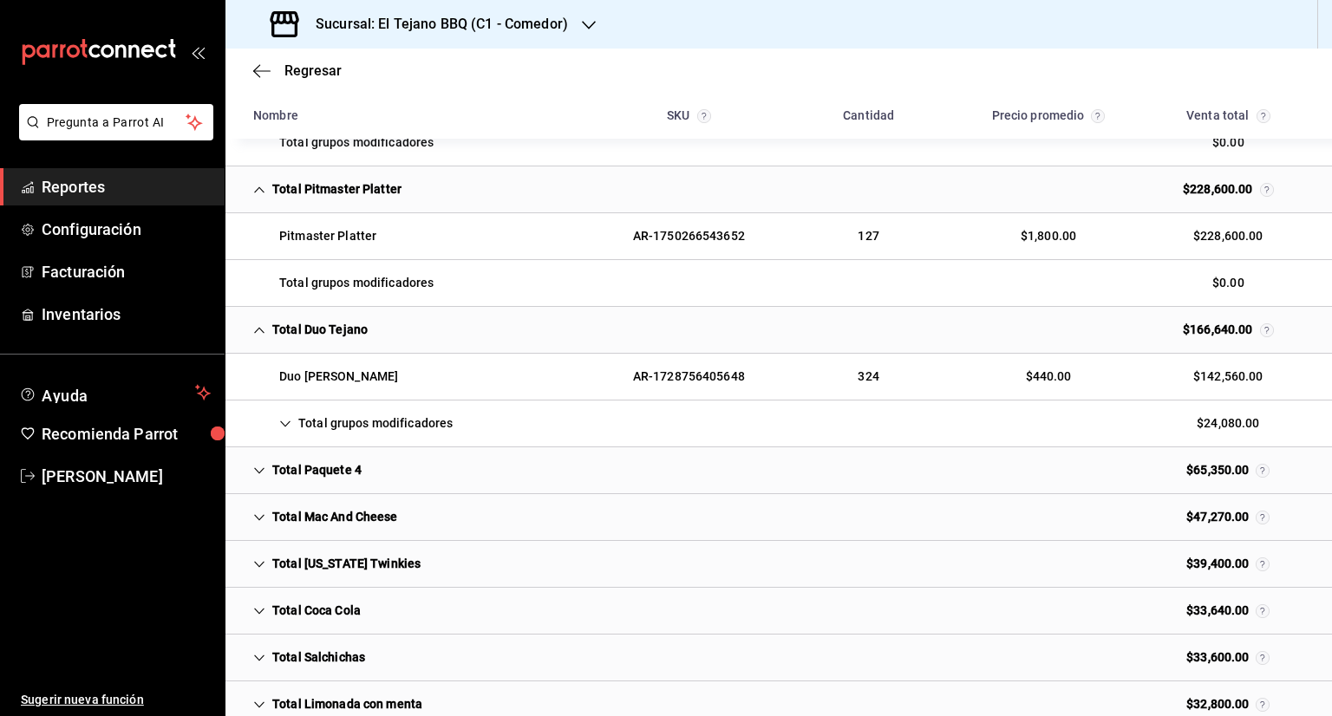
click at [264, 469] on icon "Cell" at bounding box center [259, 471] width 12 height 12
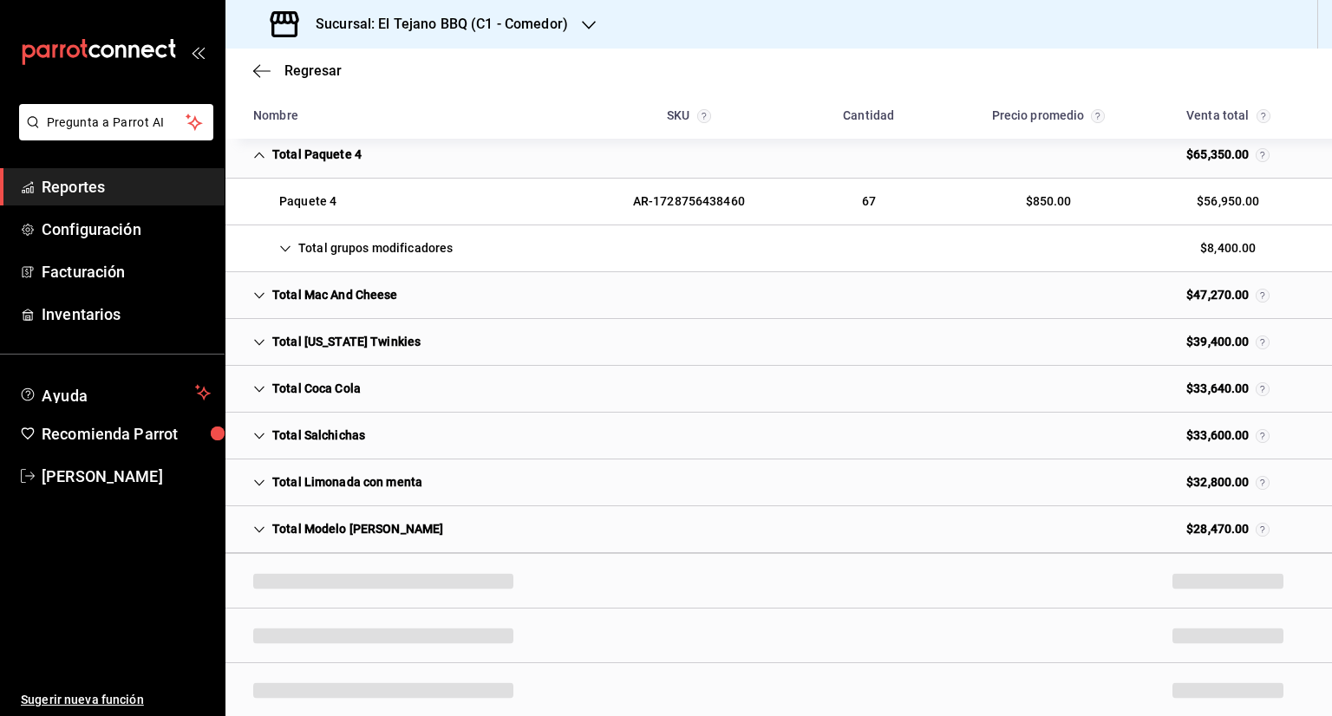
scroll to position [704, 0]
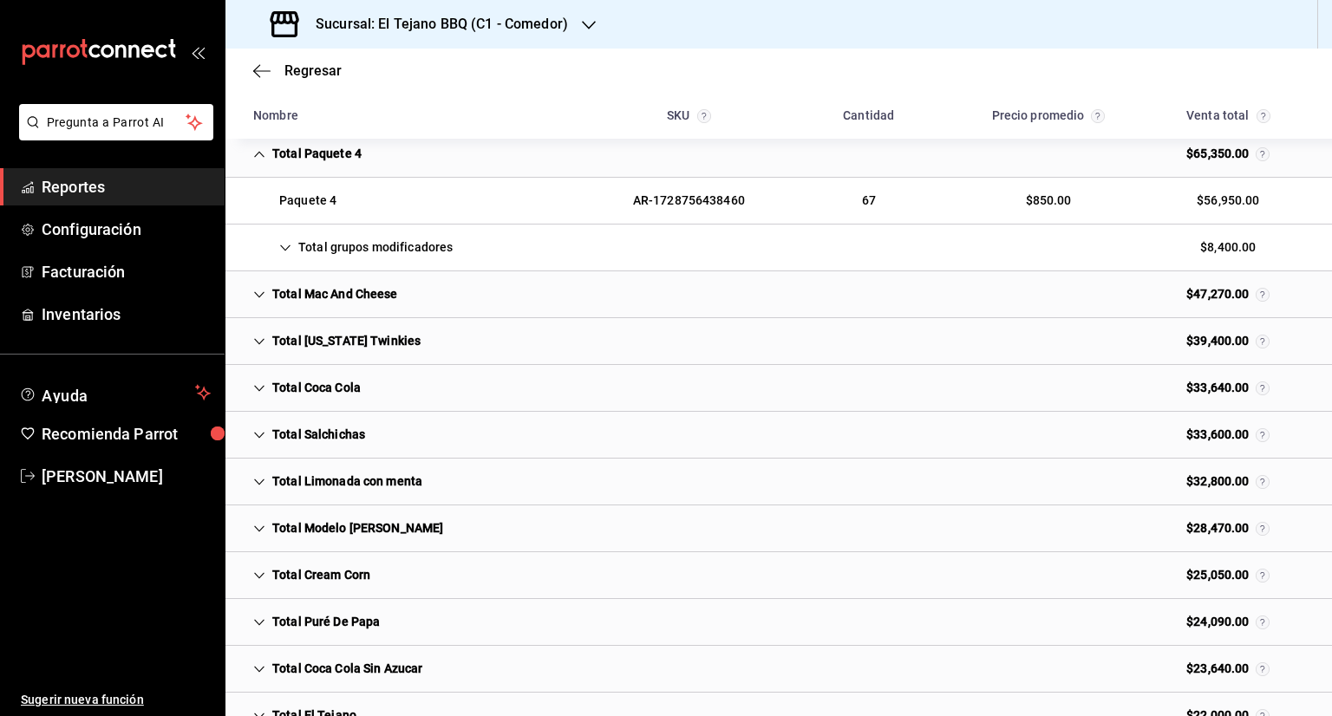
click at [258, 523] on icon "Cell" at bounding box center [259, 529] width 12 height 12
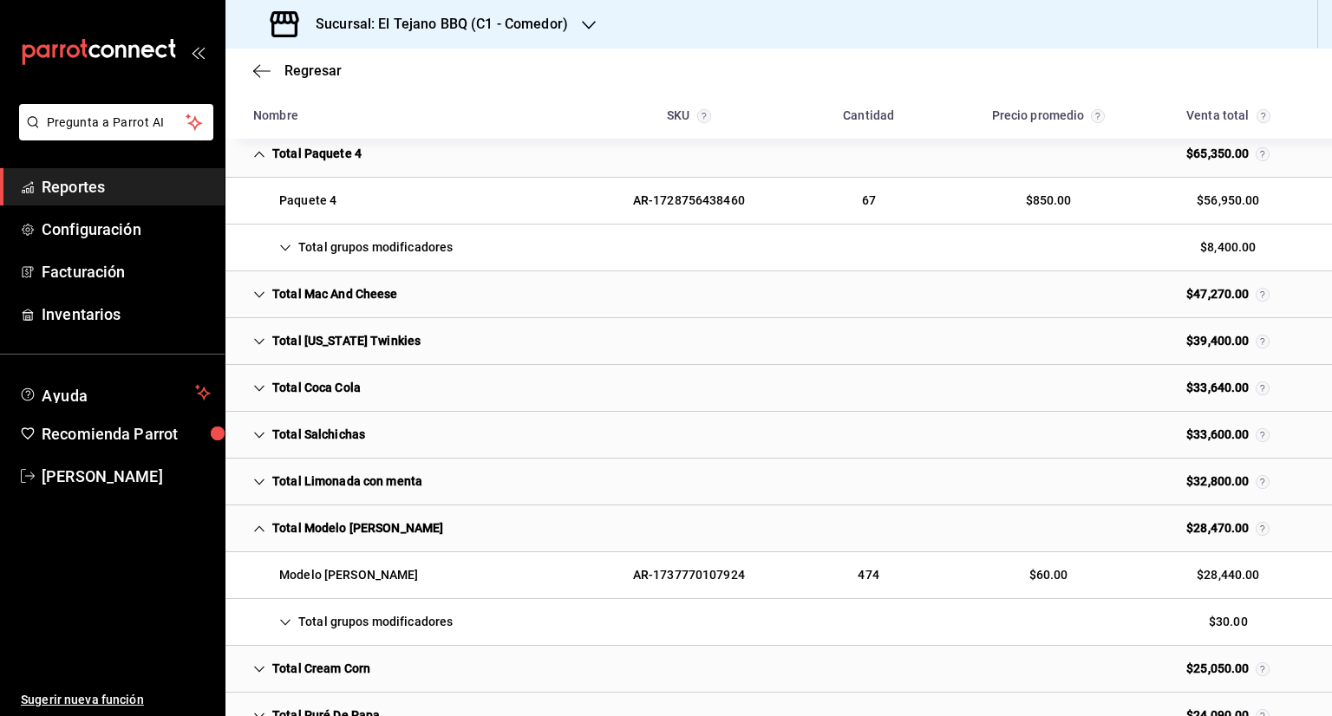
click at [1242, 294] on div "$47,270.00" at bounding box center [1228, 294] width 111 height 32
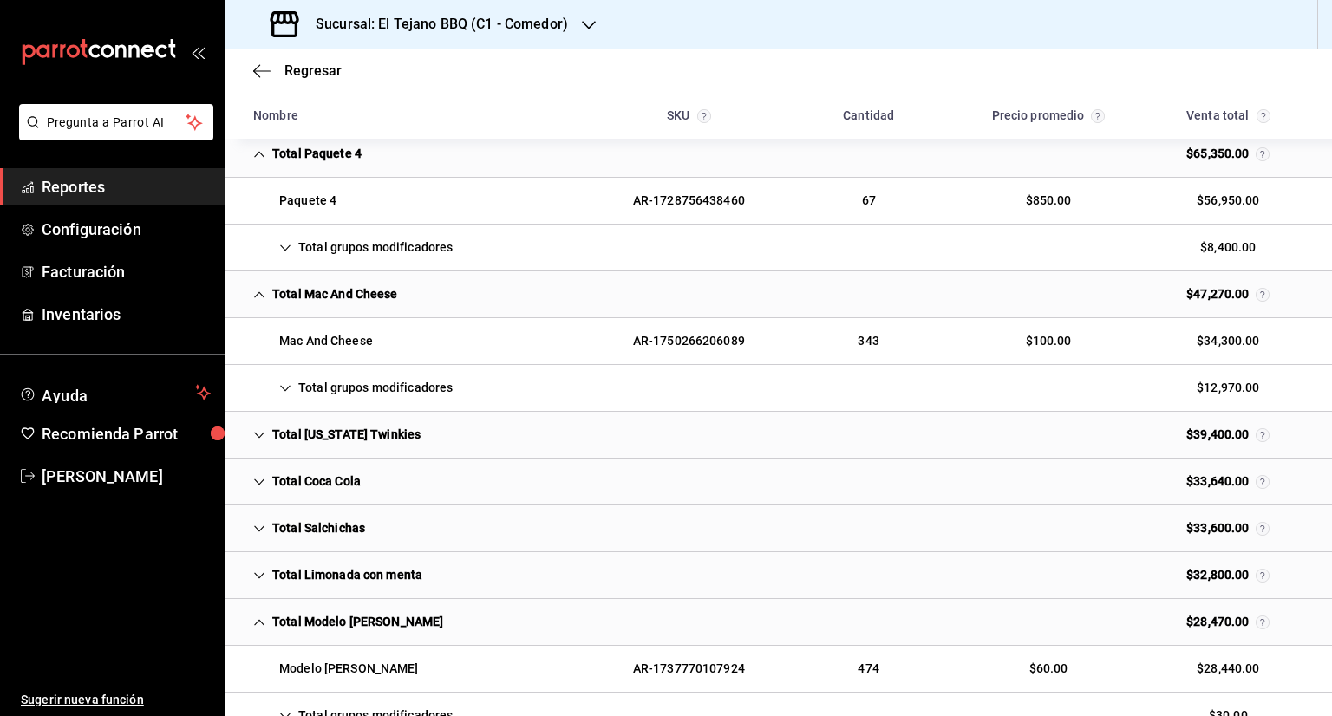
click at [314, 379] on div "Total grupos modificadores" at bounding box center [352, 388] width 227 height 32
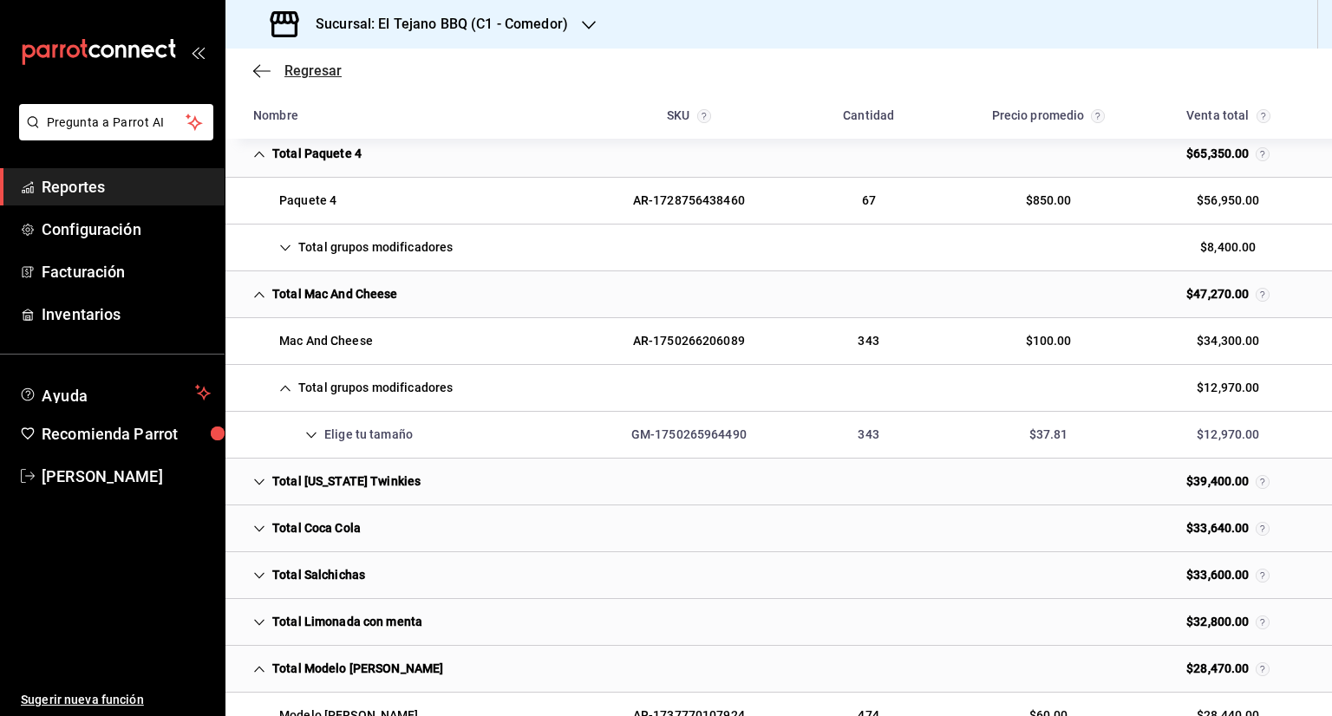
click at [258, 75] on icon "button" at bounding box center [256, 70] width 7 height 13
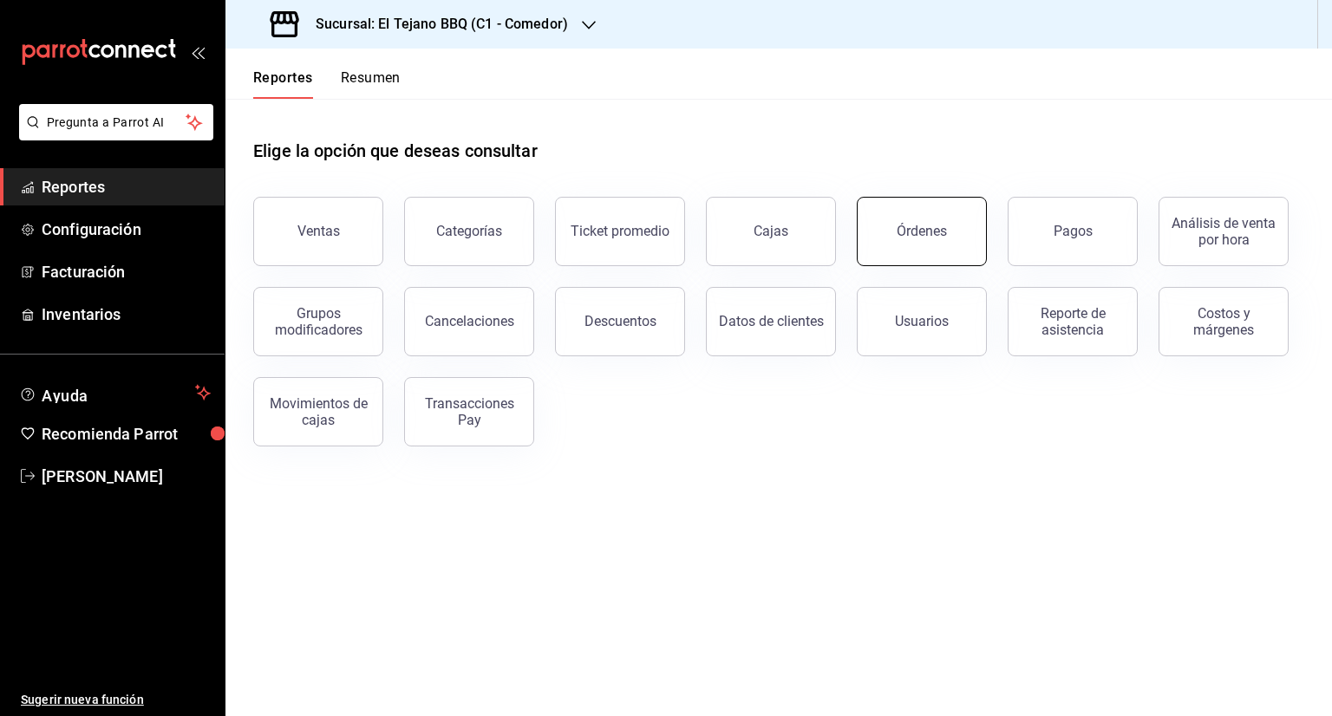
click at [938, 240] on button "Órdenes" at bounding box center [922, 231] width 130 height 69
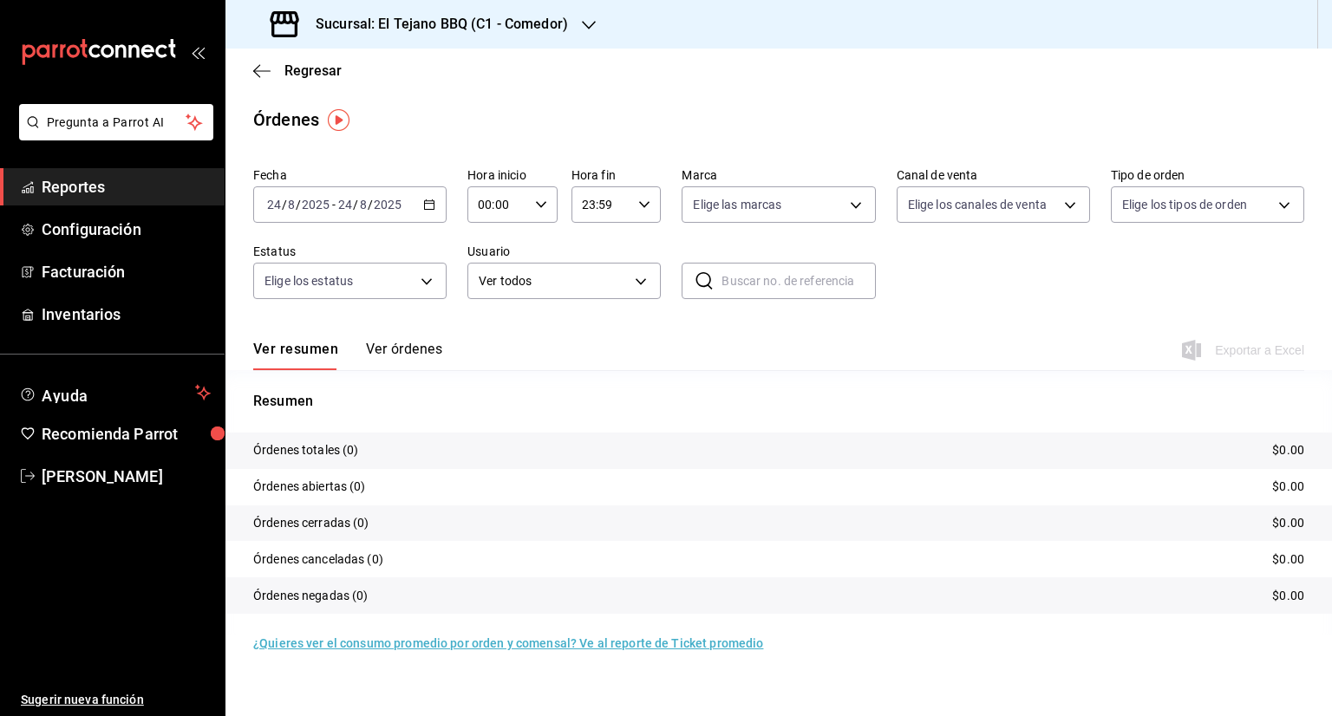
click at [433, 206] on icon "button" at bounding box center [429, 205] width 12 height 12
click at [348, 435] on li "Rango de fechas" at bounding box center [335, 452] width 162 height 39
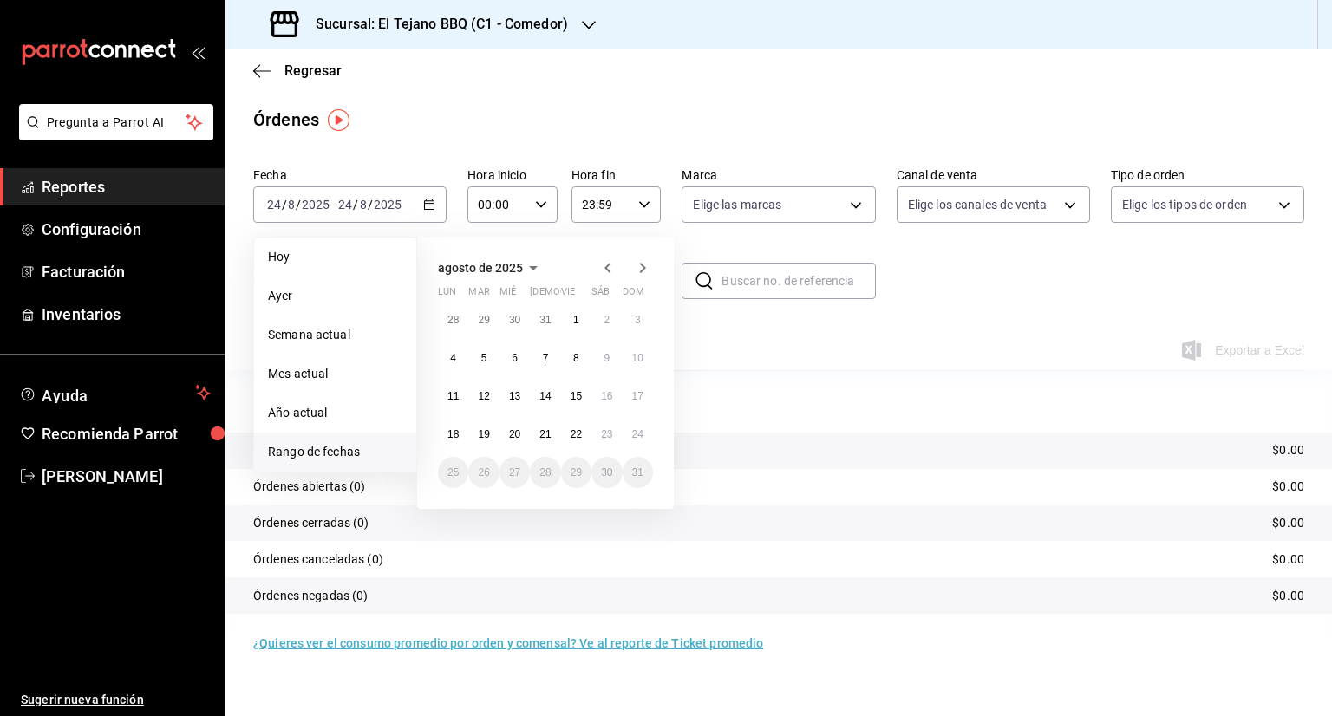
click at [605, 262] on icon "button" at bounding box center [608, 268] width 21 height 21
click at [605, 262] on icon "button" at bounding box center [608, 271] width 21 height 21
click at [605, 262] on icon "button" at bounding box center [608, 268] width 21 height 21
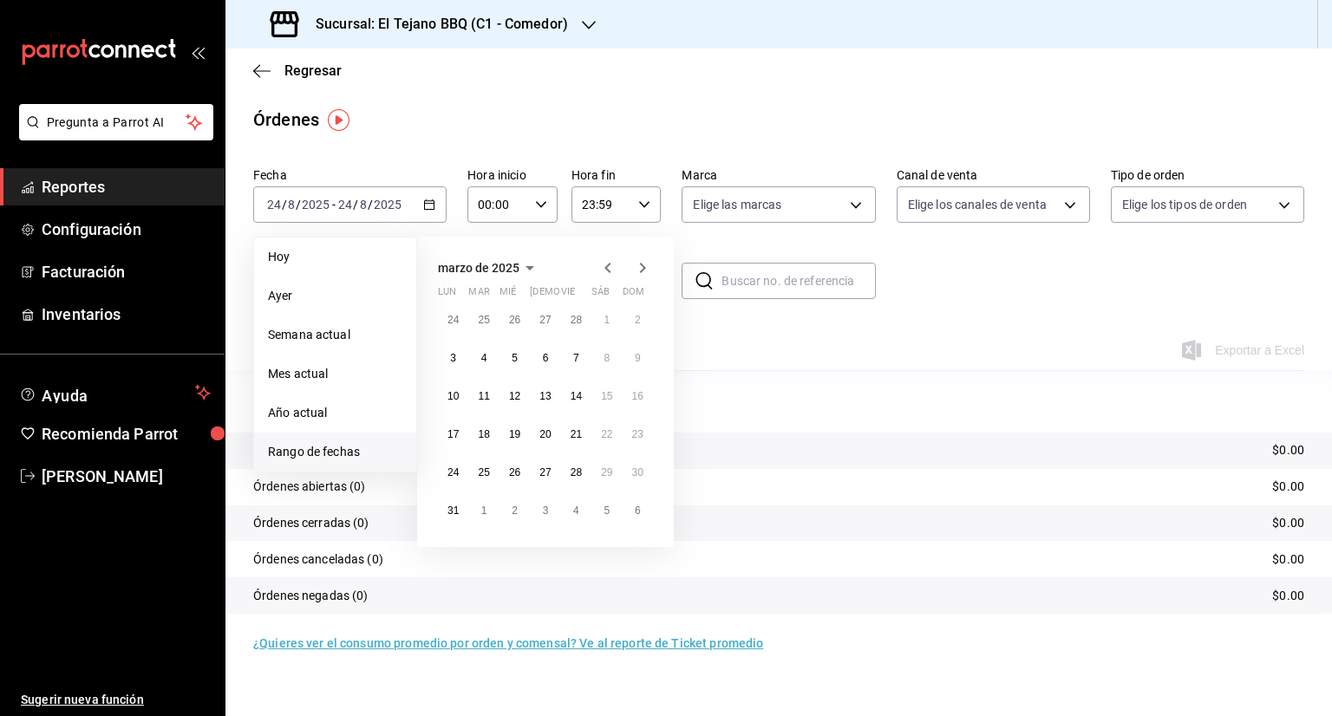
click at [605, 262] on icon "button" at bounding box center [608, 268] width 21 height 21
click at [511, 311] on button "1" at bounding box center [515, 319] width 30 height 31
click at [572, 468] on abbr "31" at bounding box center [576, 473] width 11 height 12
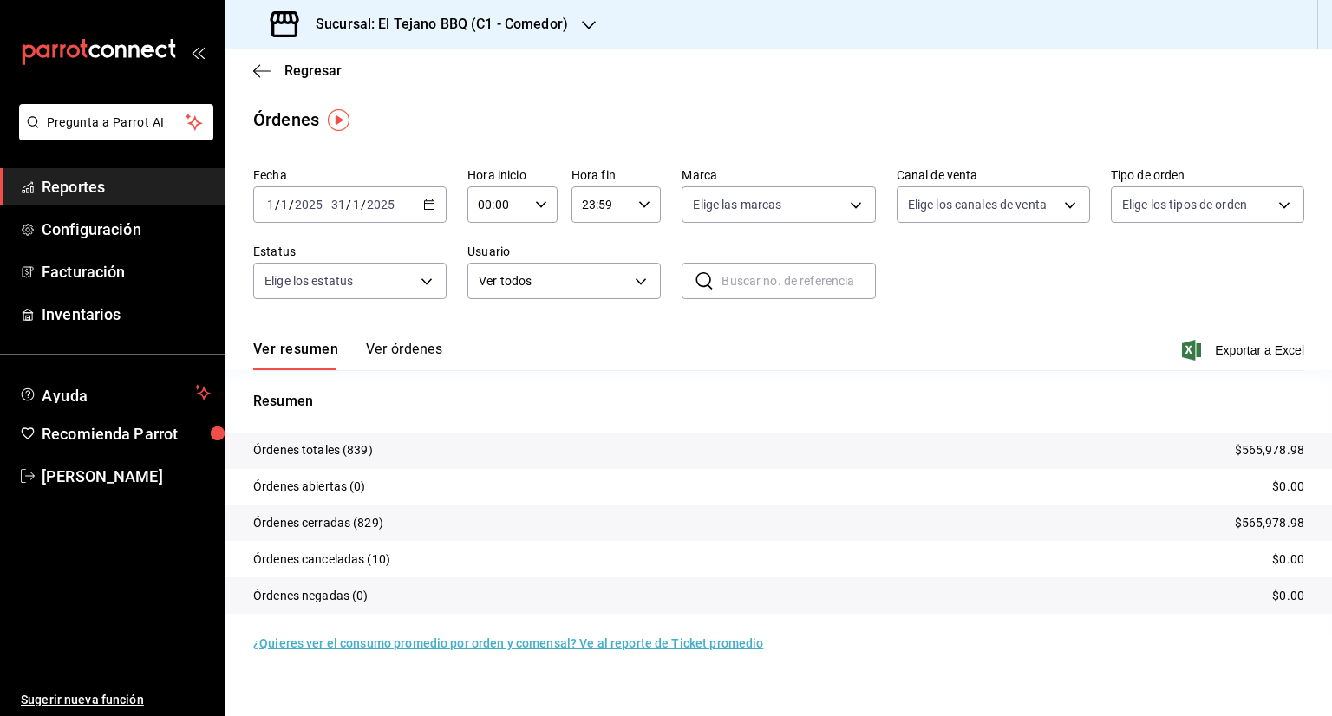
click at [413, 353] on button "Ver órdenes" at bounding box center [404, 355] width 76 height 29
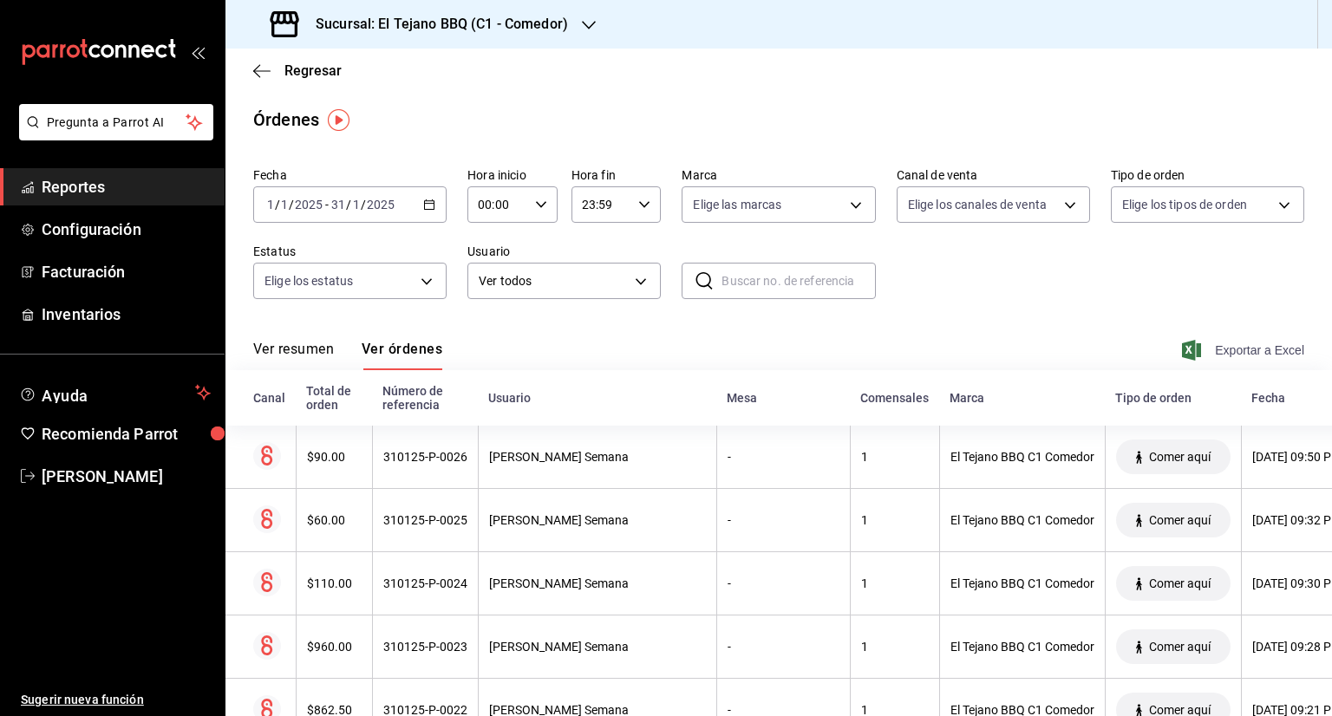
click at [1228, 350] on span "Exportar a Excel" at bounding box center [1245, 350] width 119 height 21
click at [428, 196] on div "[DATE] [DATE] - [DATE] [DATE]" at bounding box center [349, 204] width 193 height 36
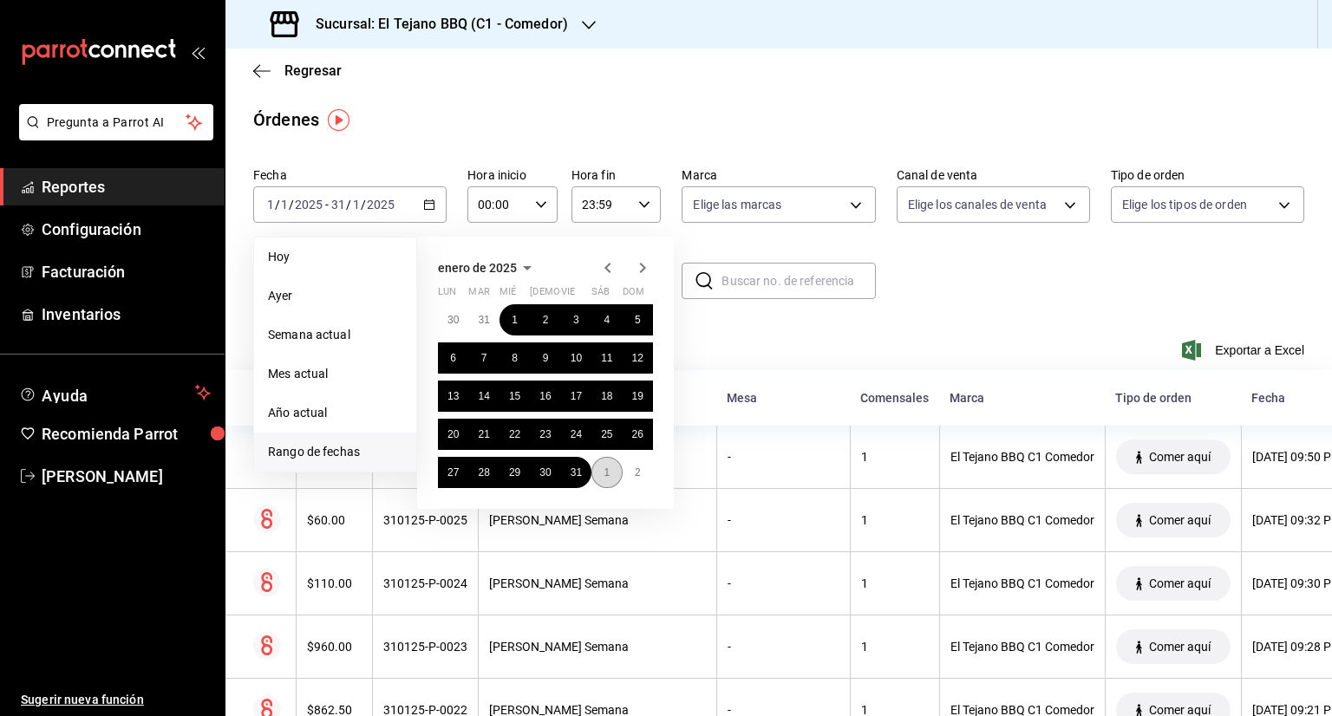
click at [608, 471] on abbr "1" at bounding box center [607, 473] width 6 height 12
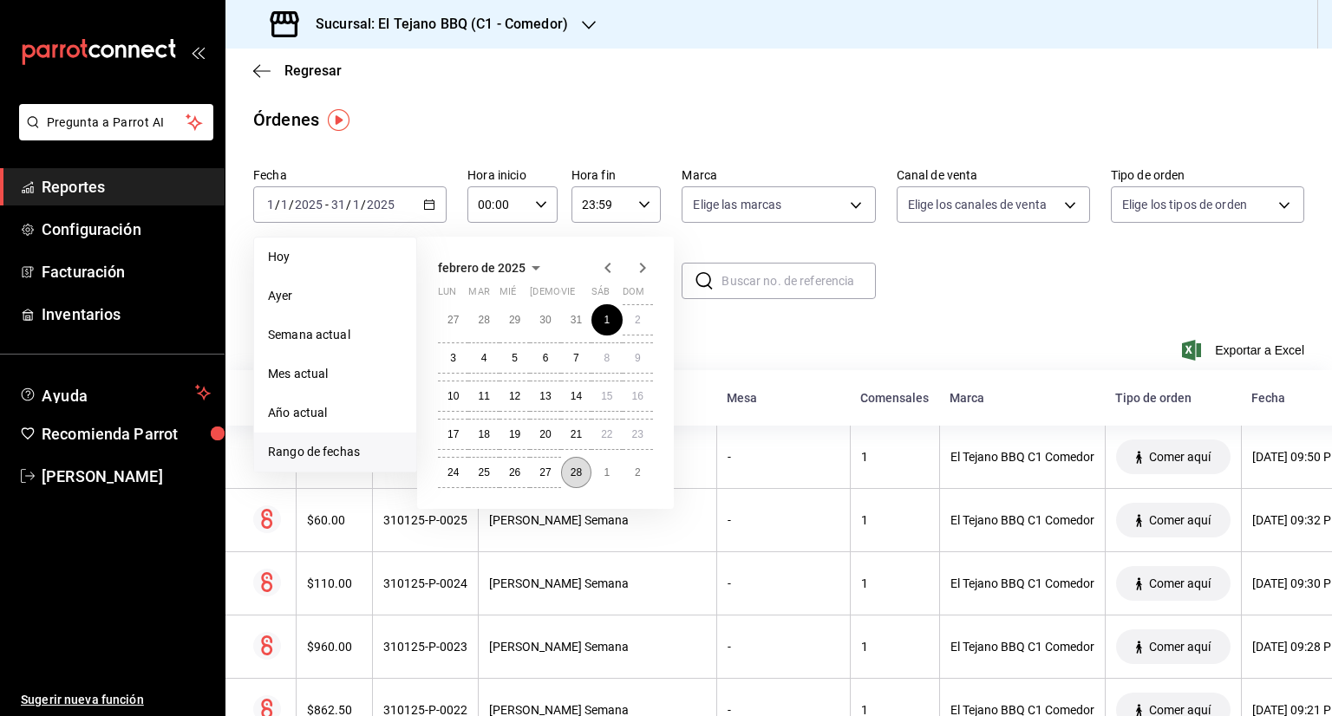
click at [572, 464] on button "28" at bounding box center [576, 472] width 30 height 31
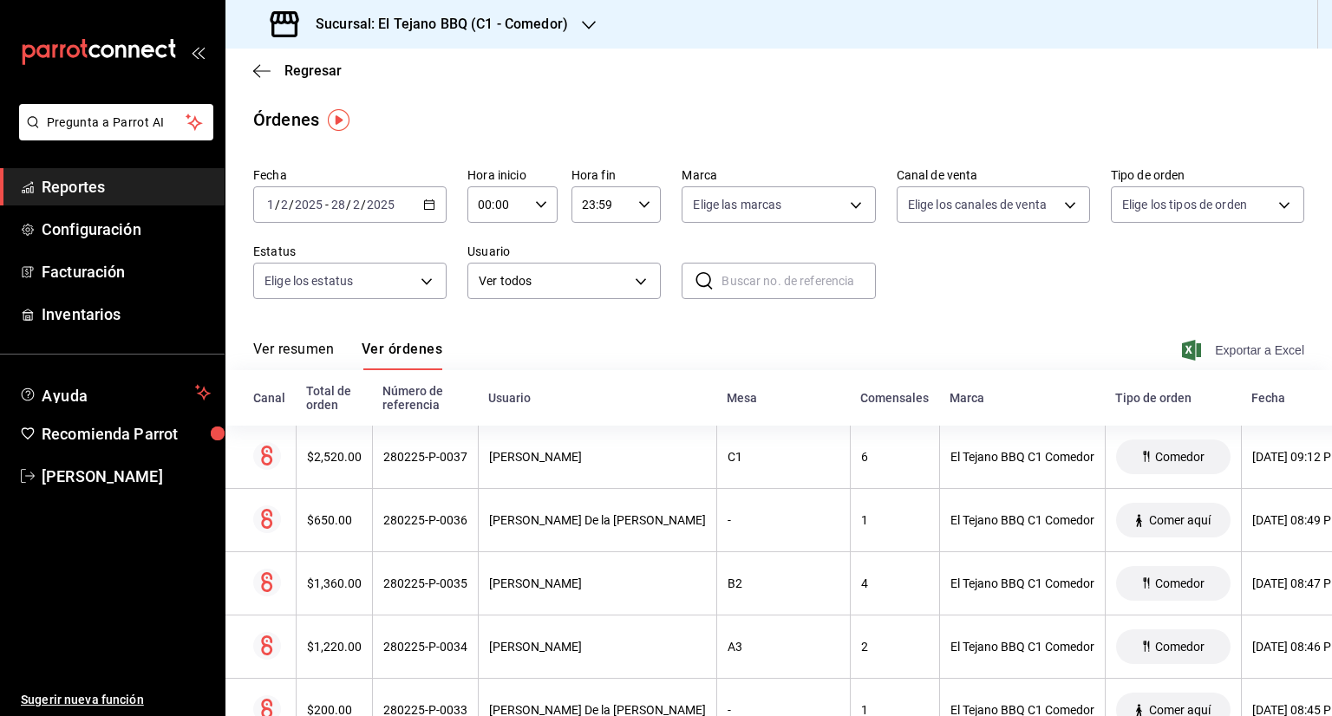
click at [1233, 354] on span "Exportar a Excel" at bounding box center [1245, 350] width 119 height 21
click at [428, 213] on div "[DATE] [DATE] - [DATE] [DATE]" at bounding box center [349, 204] width 193 height 36
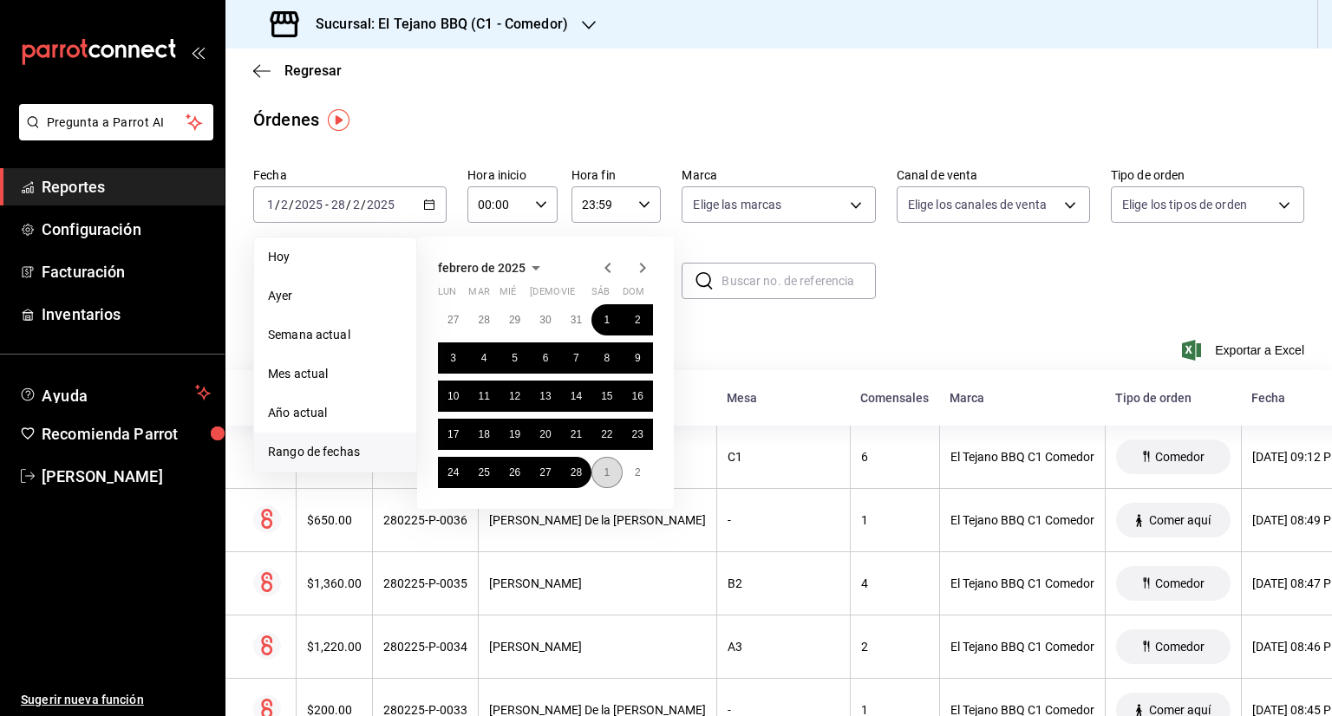
click at [600, 468] on button "1" at bounding box center [607, 472] width 30 height 31
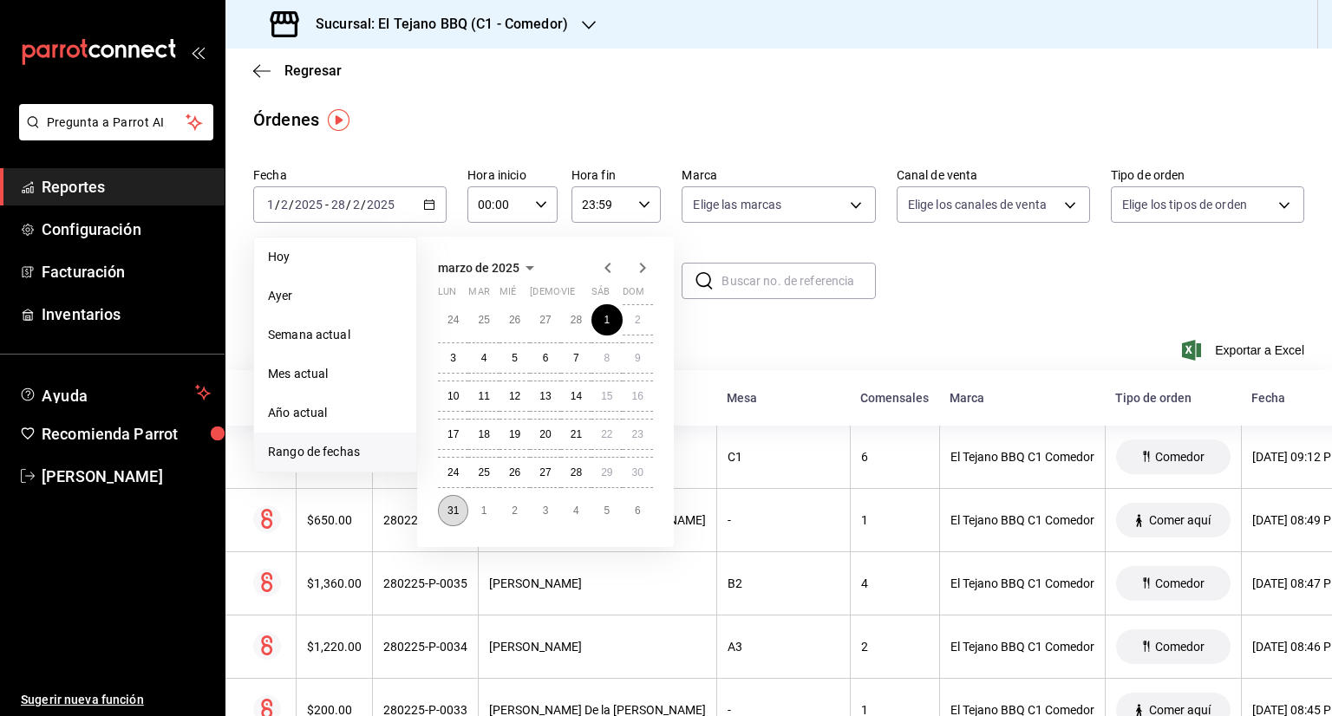
click at [454, 507] on abbr "31" at bounding box center [453, 511] width 11 height 12
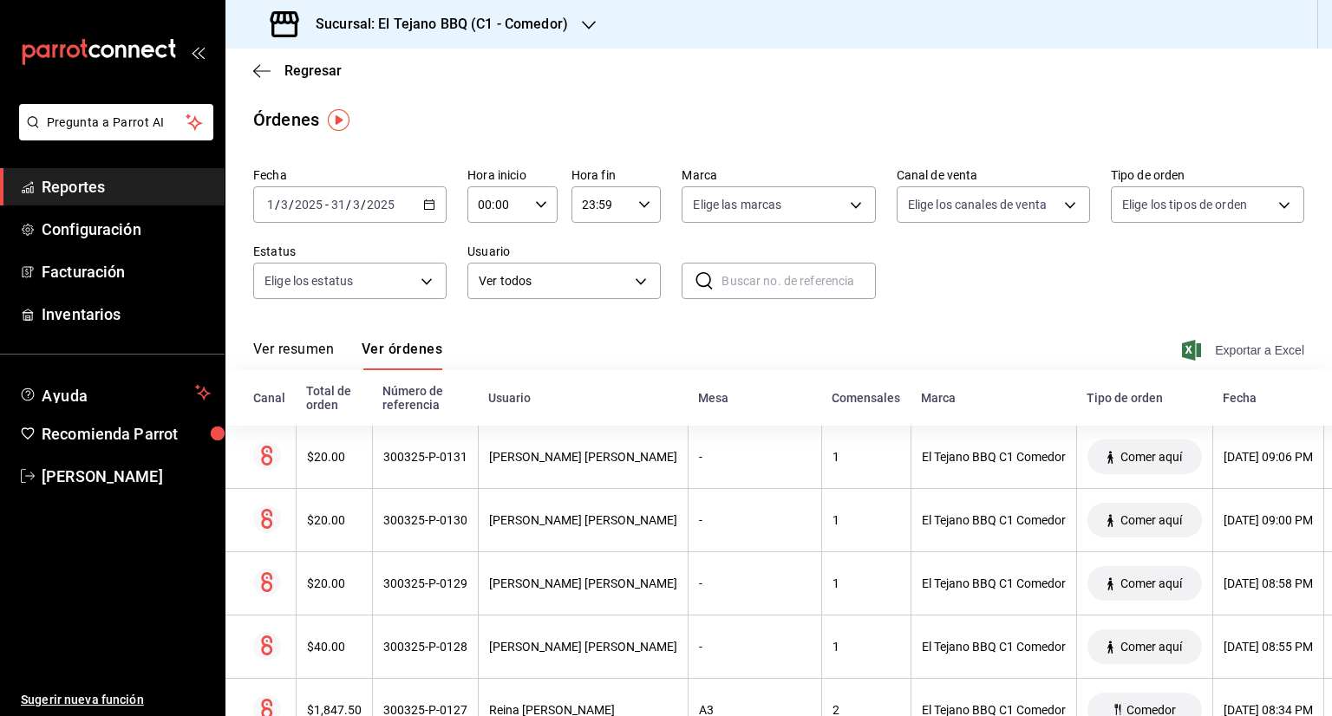
click at [1221, 348] on span "Exportar a Excel" at bounding box center [1245, 350] width 119 height 21
click at [423, 205] on icon "button" at bounding box center [429, 205] width 12 height 12
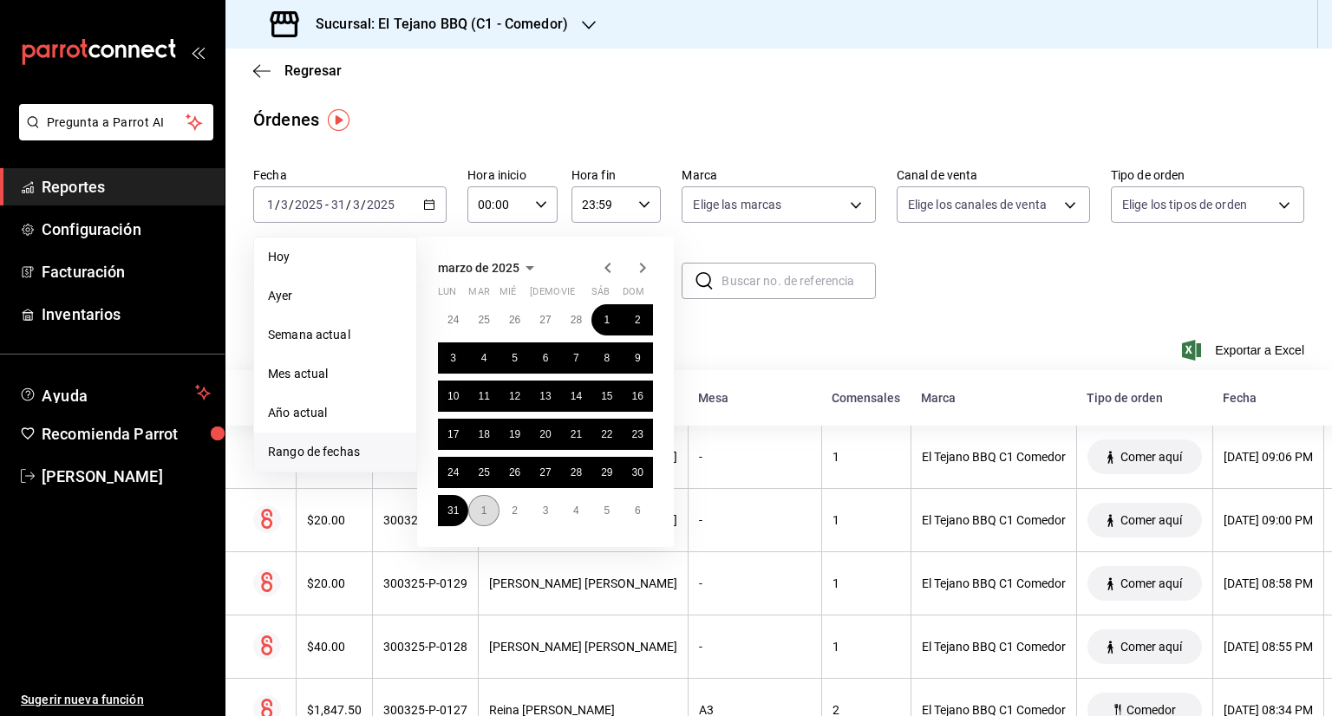
click at [487, 511] on button "1" at bounding box center [483, 510] width 30 height 31
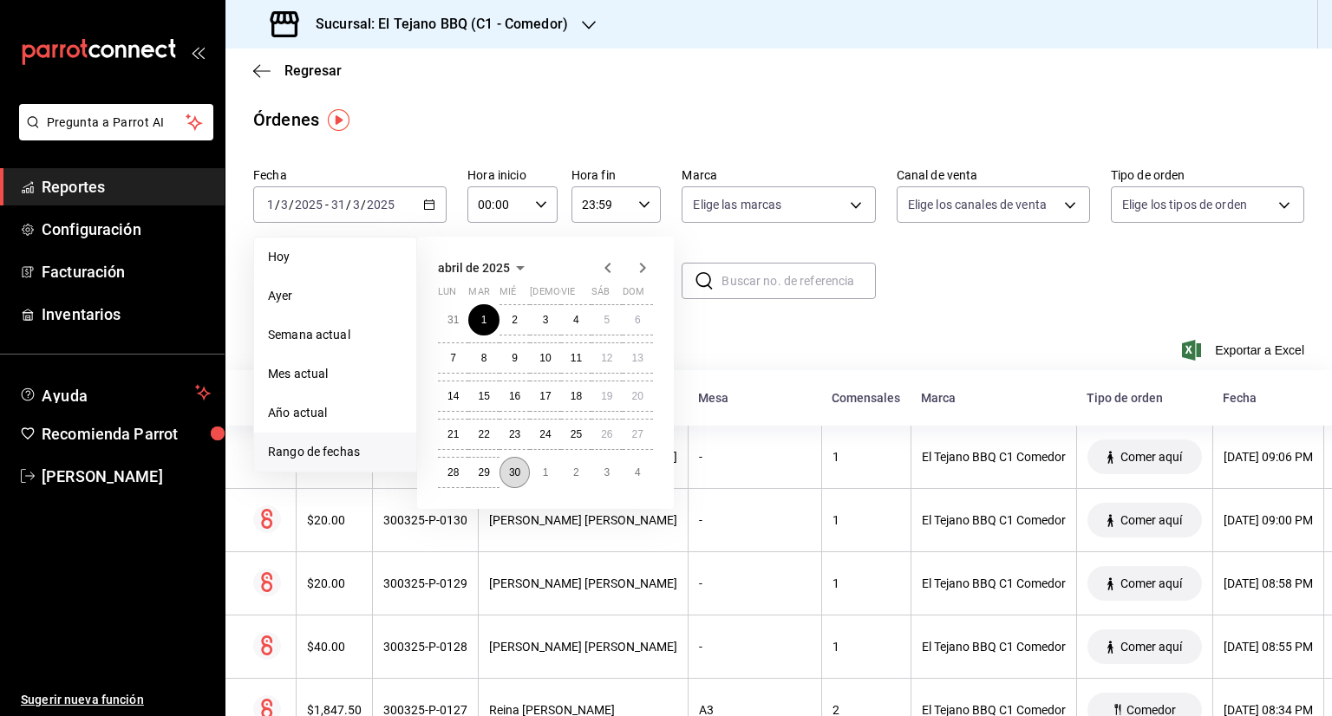
click at [513, 472] on abbr "30" at bounding box center [514, 473] width 11 height 12
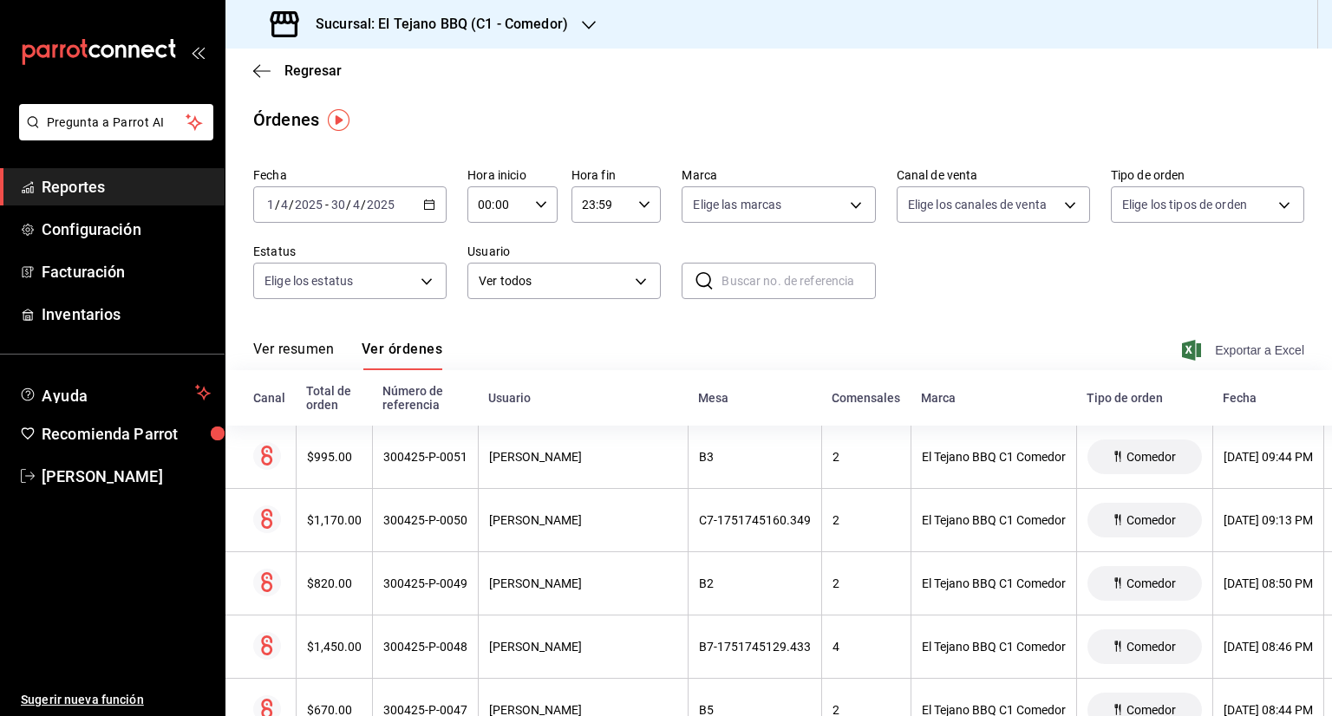
click at [1225, 347] on span "Exportar a Excel" at bounding box center [1245, 350] width 119 height 21
click at [415, 198] on div "[DATE] [DATE] - [DATE] [DATE]" at bounding box center [349, 204] width 193 height 36
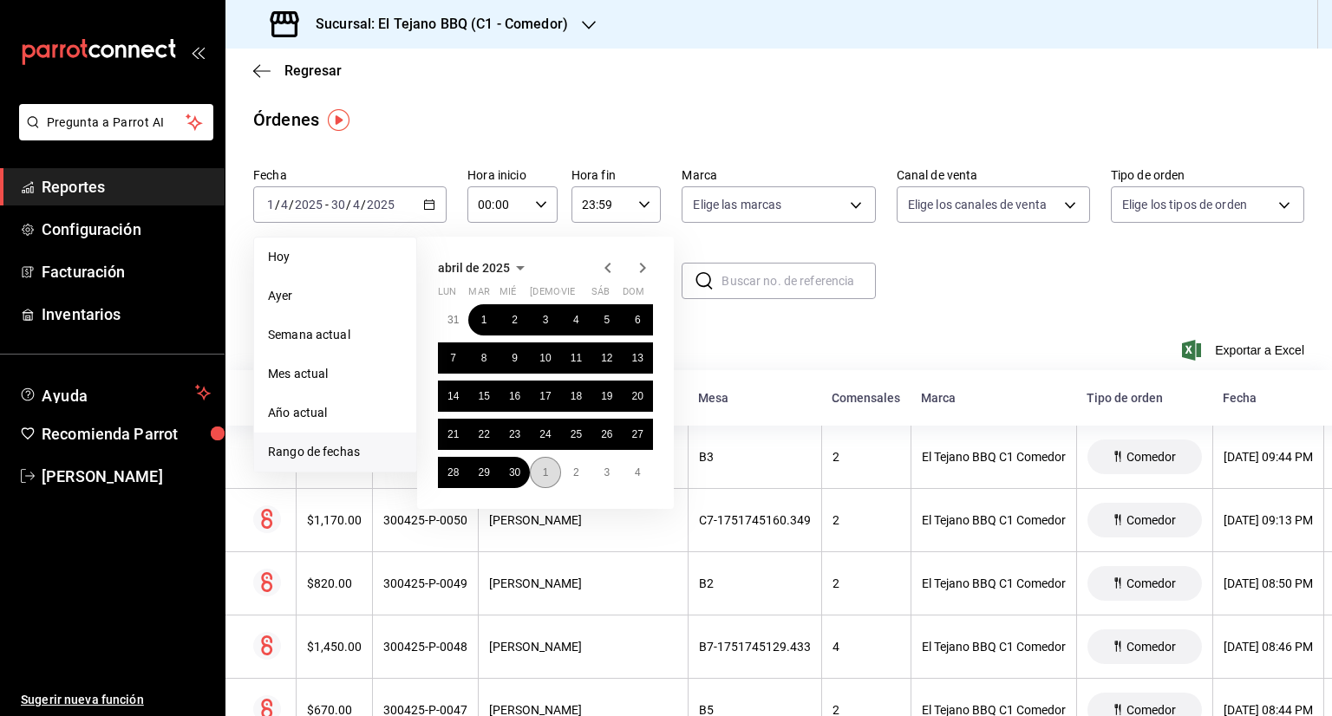
click at [534, 474] on button "1" at bounding box center [545, 472] width 30 height 31
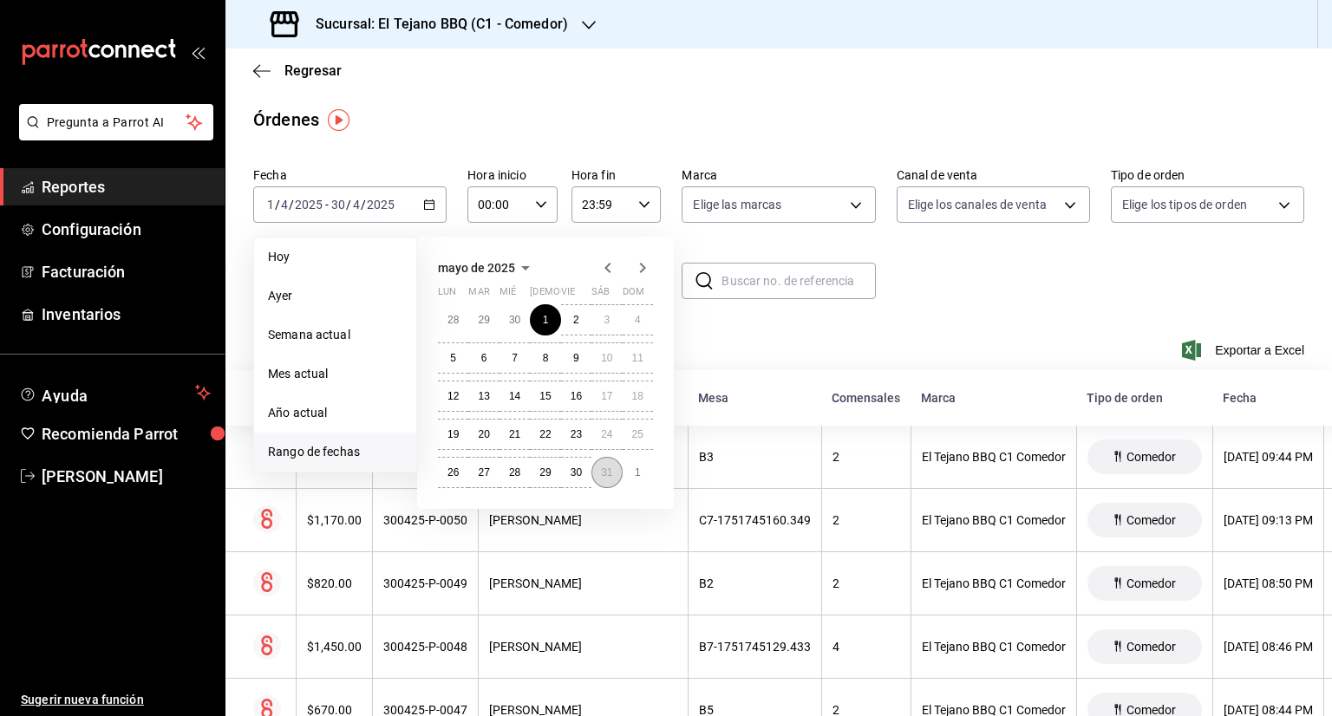
click at [597, 473] on button "31" at bounding box center [607, 472] width 30 height 31
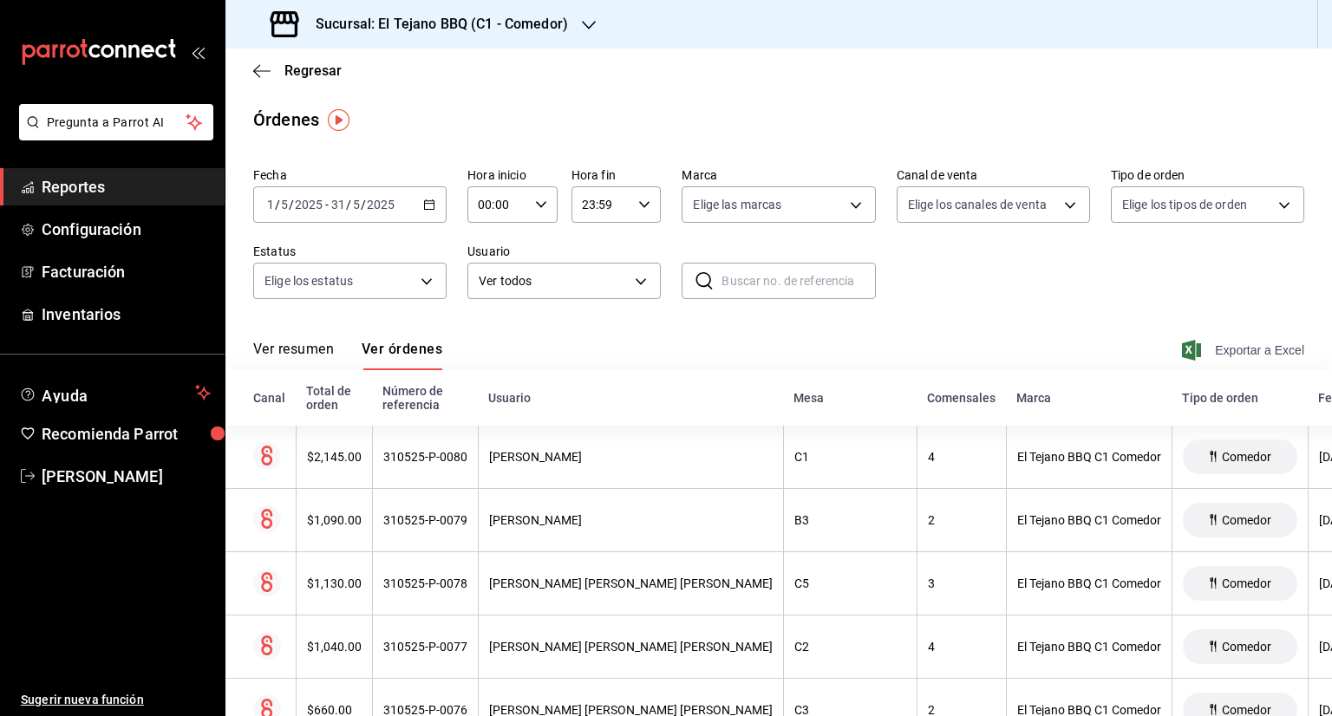
click at [1233, 348] on span "Exportar a Excel" at bounding box center [1245, 350] width 119 height 21
